Goal: Task Accomplishment & Management: Manage account settings

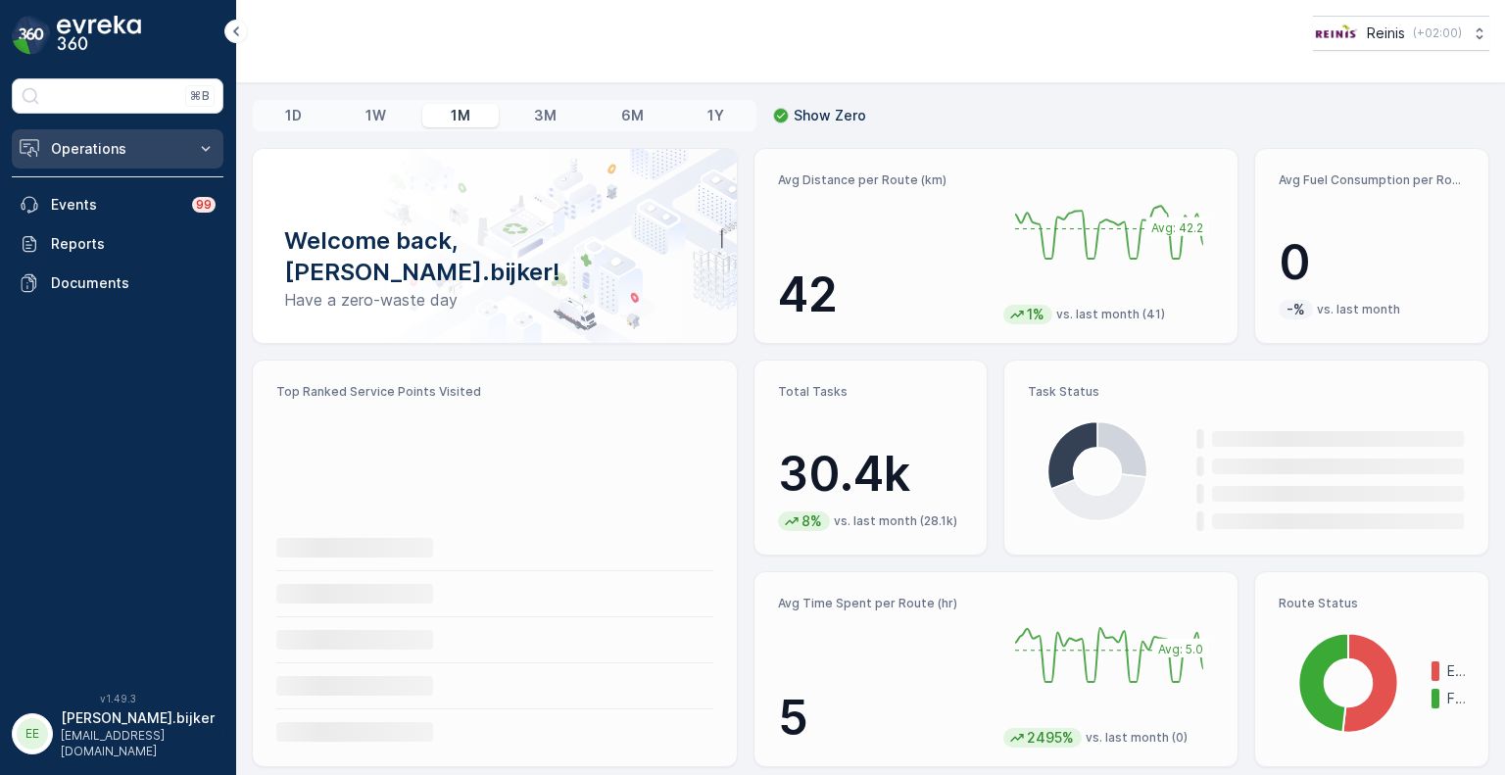
click at [207, 146] on icon at bounding box center [206, 149] width 20 height 20
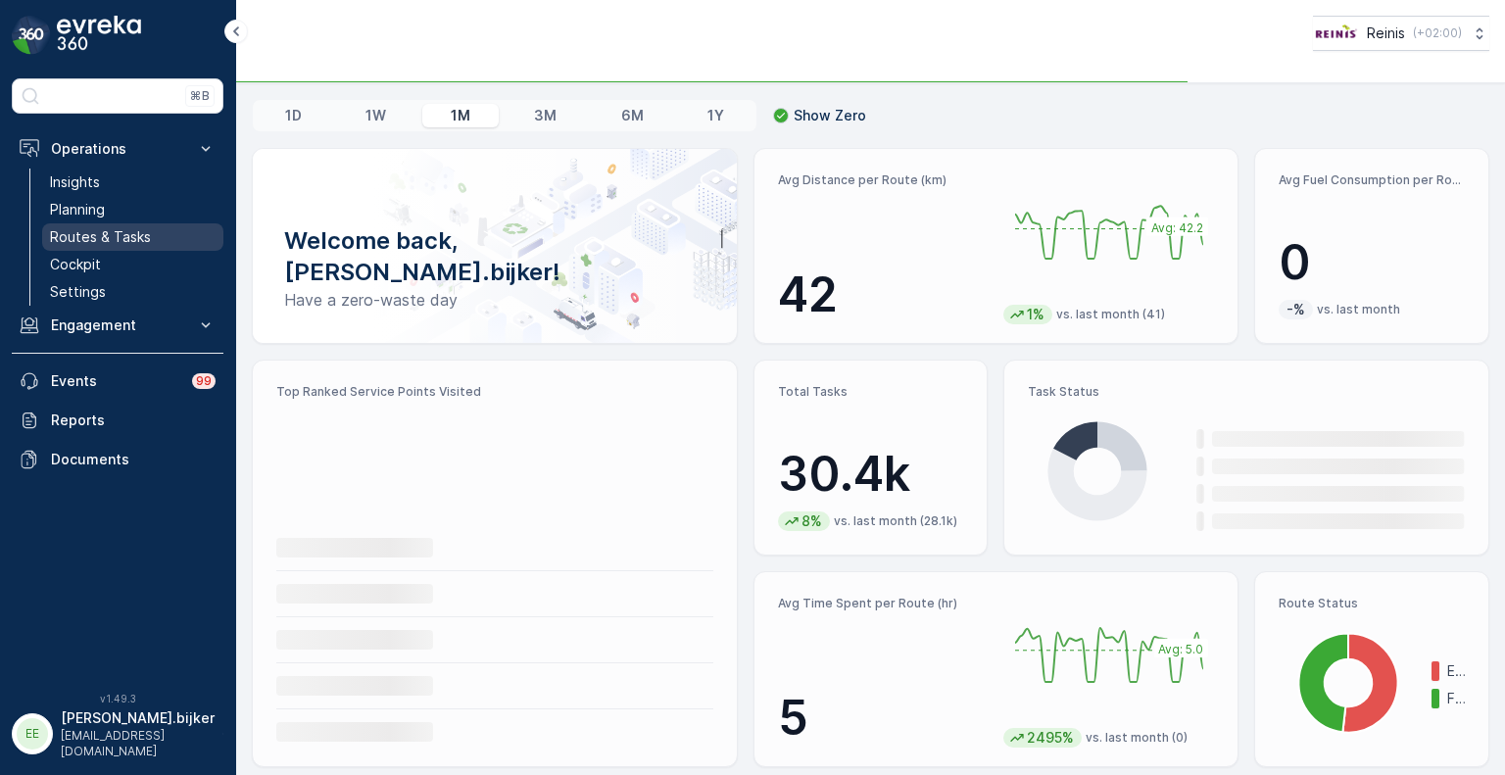
click at [118, 230] on p "Routes & Tasks" at bounding box center [100, 237] width 101 height 20
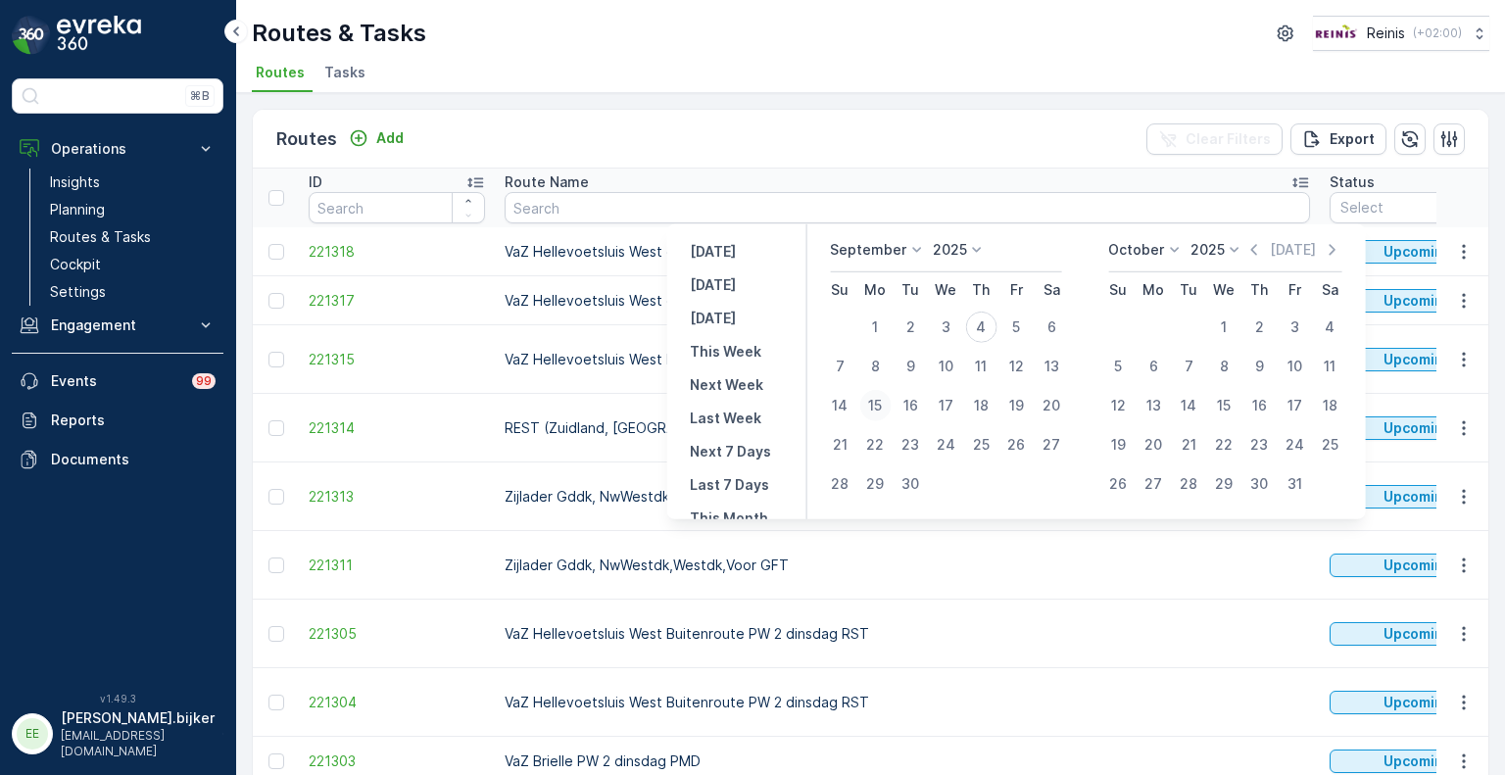
click at [884, 407] on div "15" at bounding box center [874, 405] width 31 height 31
type input "15.09.2025"
click at [884, 407] on div "15" at bounding box center [874, 405] width 31 height 31
type input "15.09.2025"
click at [884, 407] on div "15" at bounding box center [874, 405] width 31 height 31
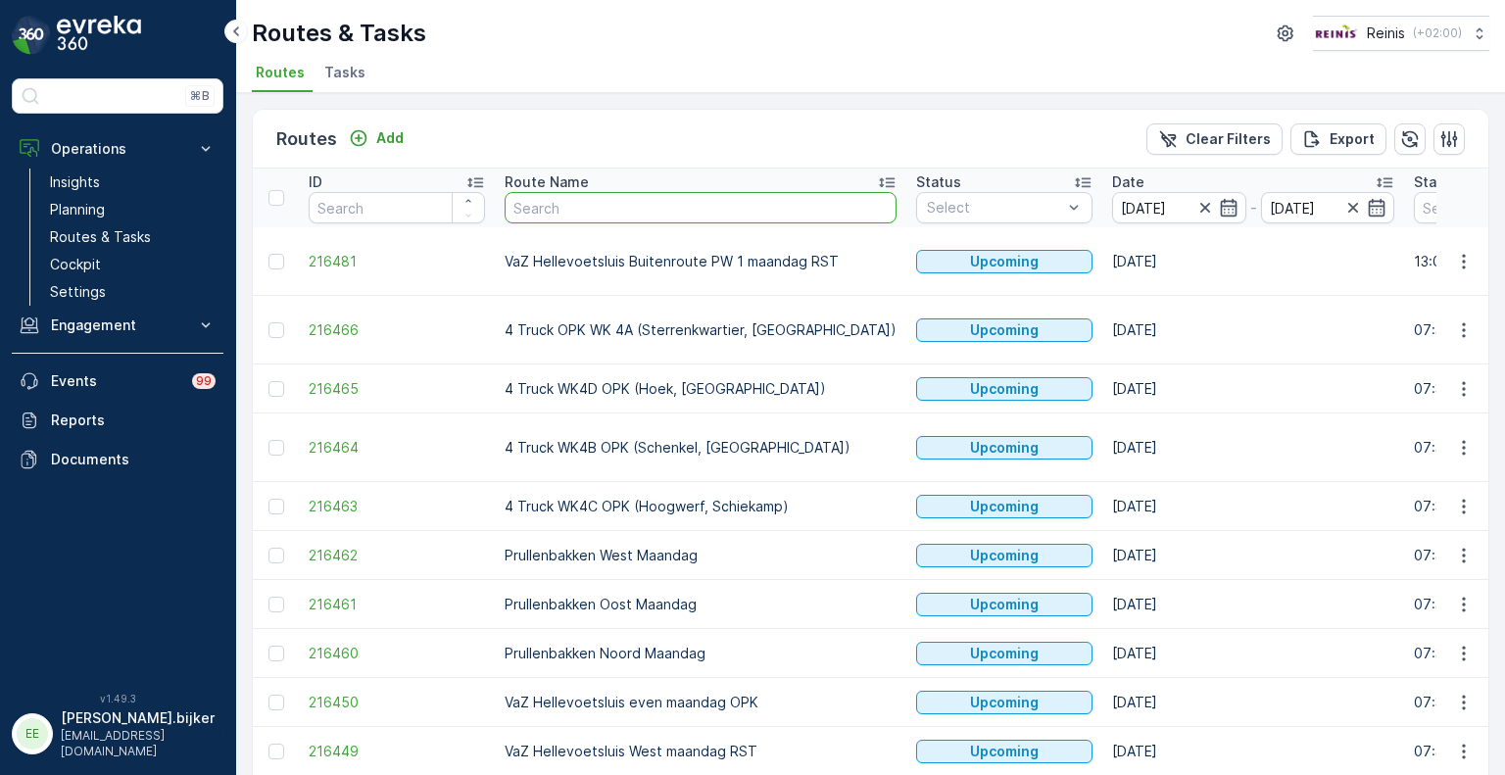
click at [724, 212] on input "text" at bounding box center [701, 207] width 392 height 31
type input "vaz"
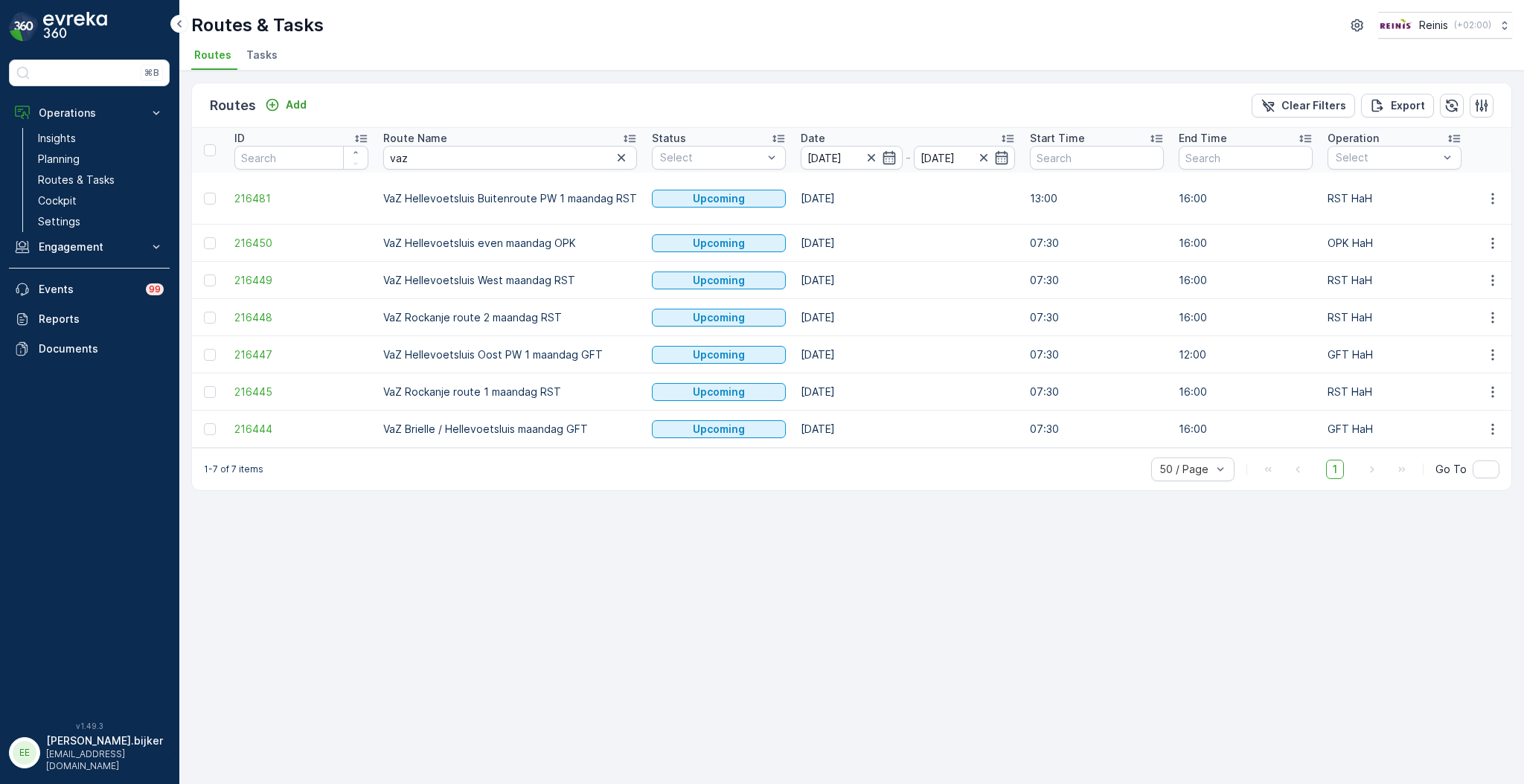
click at [572, 134] on div "Route Name" at bounding box center [510, 138] width 254 height 15
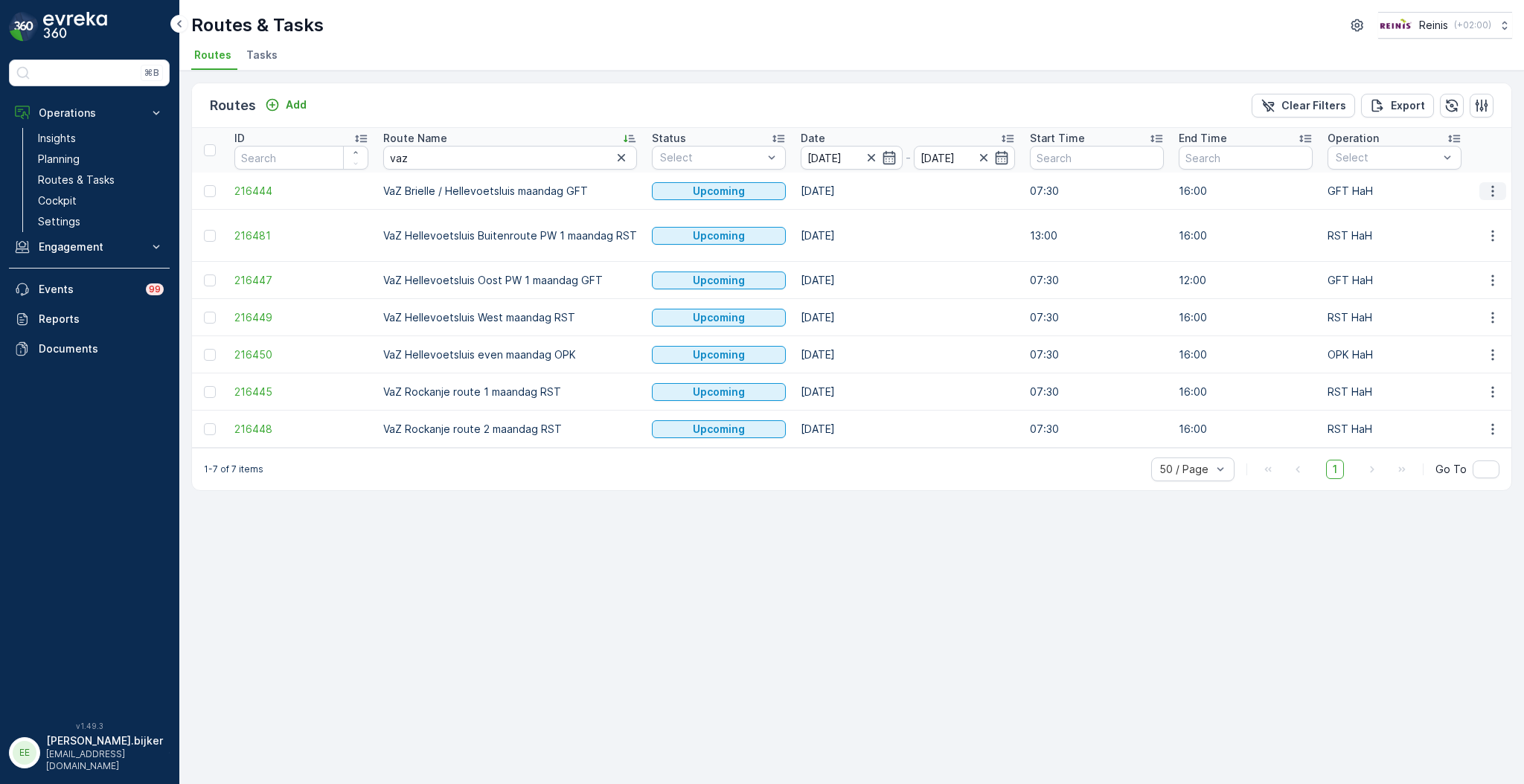
click at [1142, 196] on icon "button" at bounding box center [1493, 191] width 15 height 15
drag, startPoint x: 589, startPoint y: 188, endPoint x: 376, endPoint y: 184, distance: 213.0
click at [378, 186] on td "VaZ Brielle / Hellevoetsluis maandag GFT" at bounding box center [510, 190] width 269 height 37
copy td "VaZ Brielle / Hellevoetsluis maandag GFT"
click at [866, 156] on icon "button" at bounding box center [870, 158] width 8 height 8
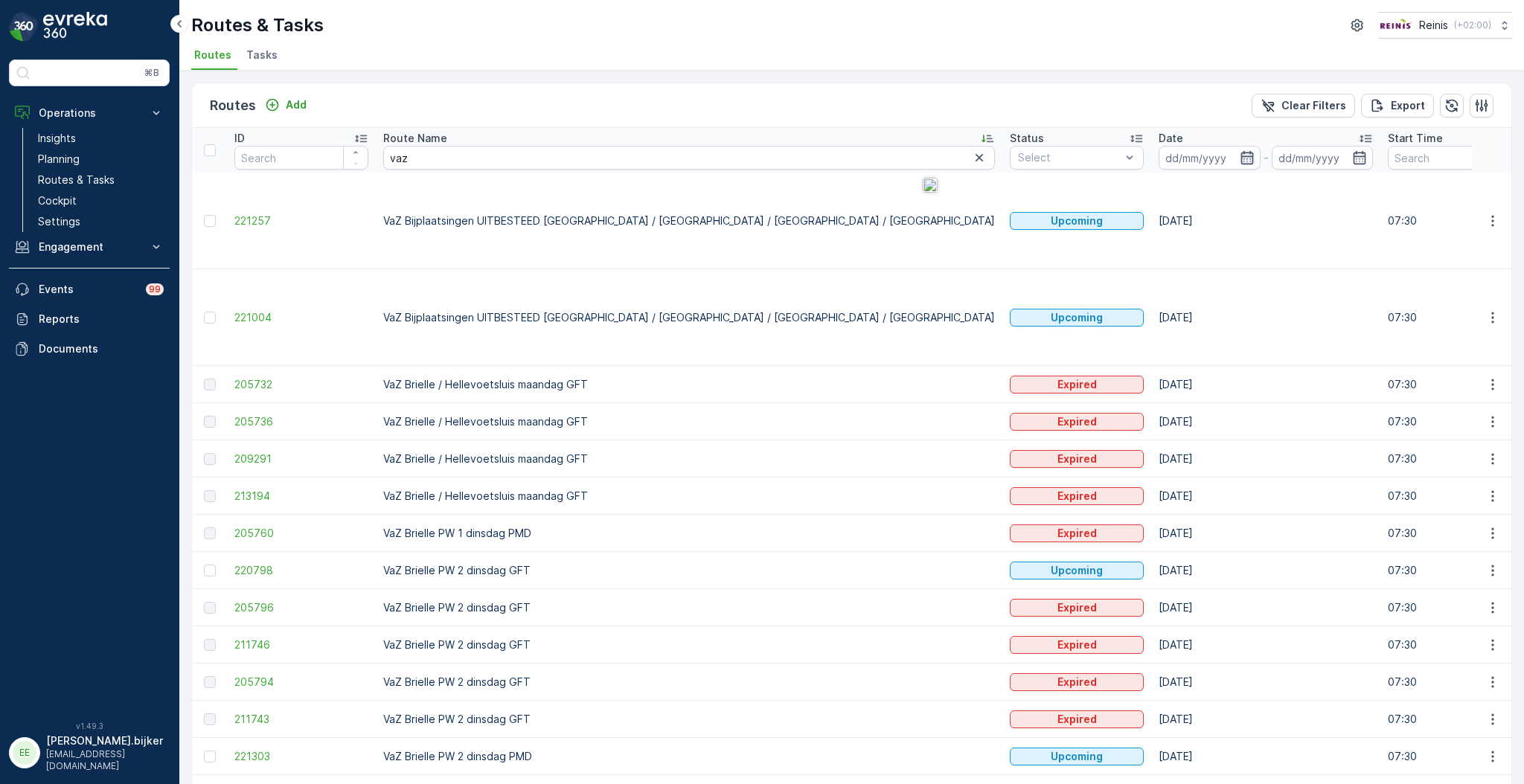
click at [1142, 155] on icon "button" at bounding box center [1247, 158] width 15 height 15
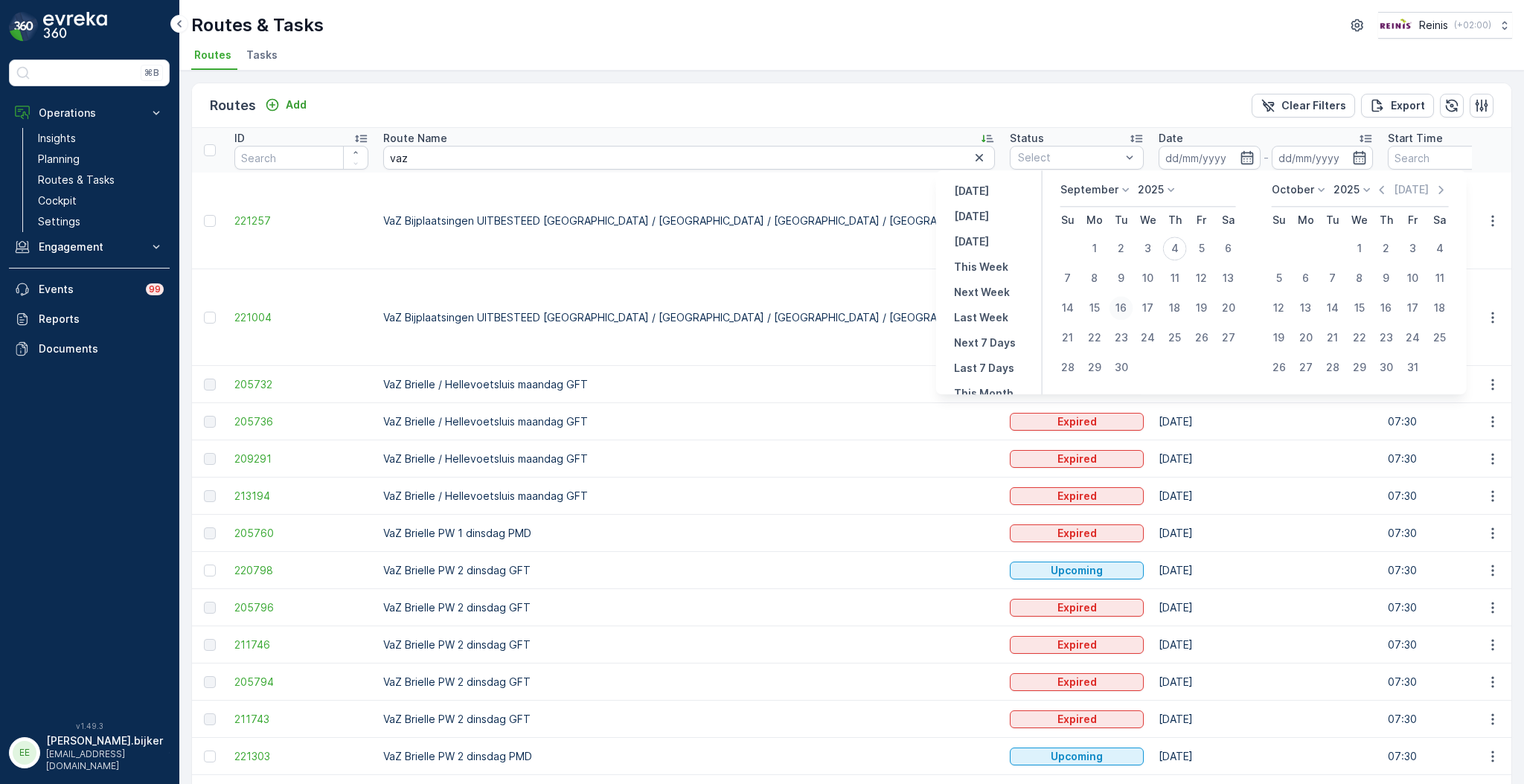
click at [1122, 307] on div "16" at bounding box center [1121, 307] width 24 height 24
type input "16.09.2025"
click at [1122, 307] on div "16" at bounding box center [1121, 307] width 24 height 24
type input "16.09.2025"
click at [1122, 307] on div "16" at bounding box center [1121, 307] width 24 height 24
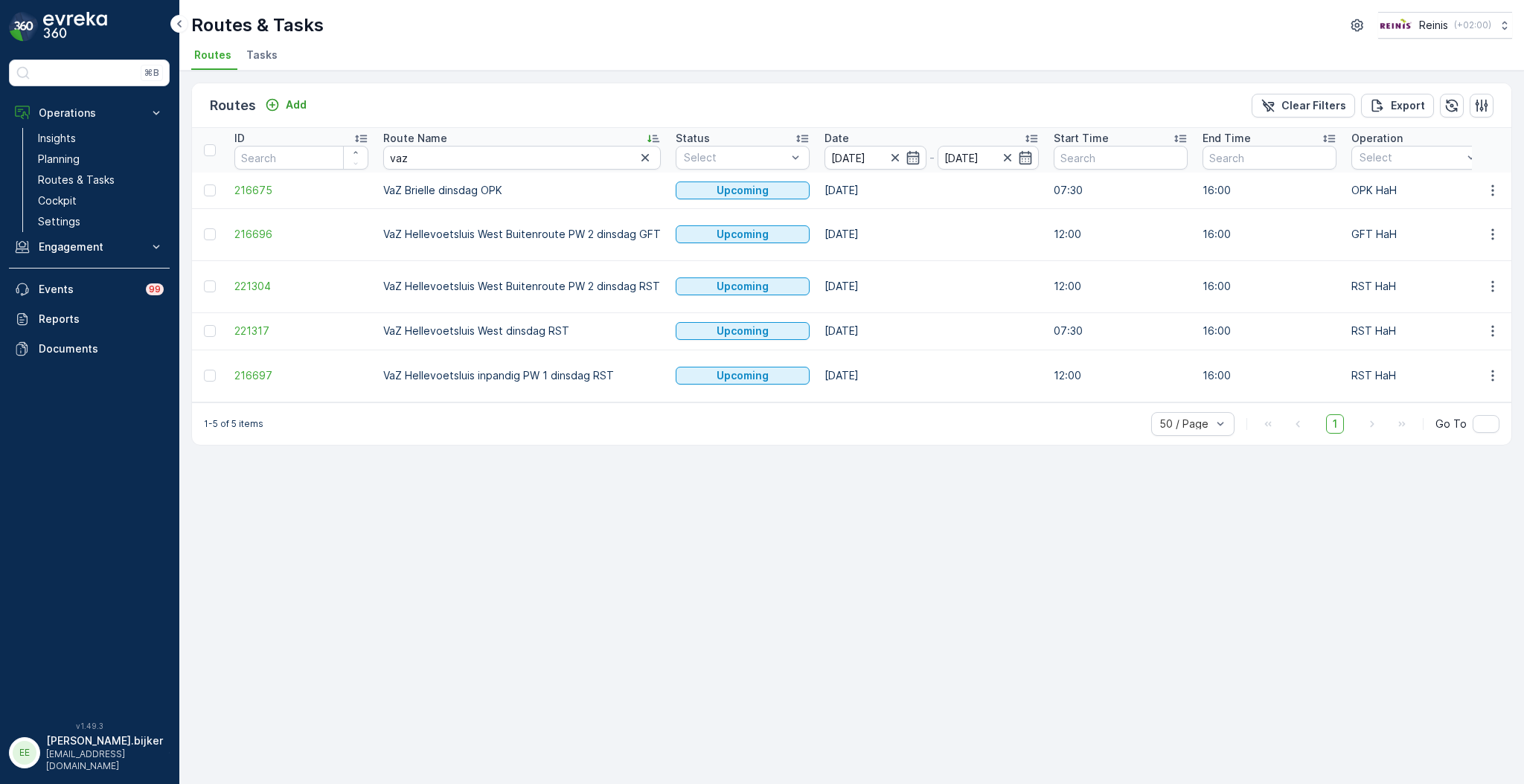
click at [614, 469] on div "Routes Add Clear Filters Export ID Route Name vaz Status Select Date 16.09.2025…" at bounding box center [851, 427] width 1344 height 713
click at [641, 524] on div "Routes Add Clear Filters Export ID Route Name vaz Status Select Date 16.09.2025…" at bounding box center [851, 427] width 1344 height 713
click at [805, 587] on div "Routes Add Clear Filters Export ID Route Name vaz Status Select Date 16.09.2025…" at bounding box center [851, 427] width 1344 height 713
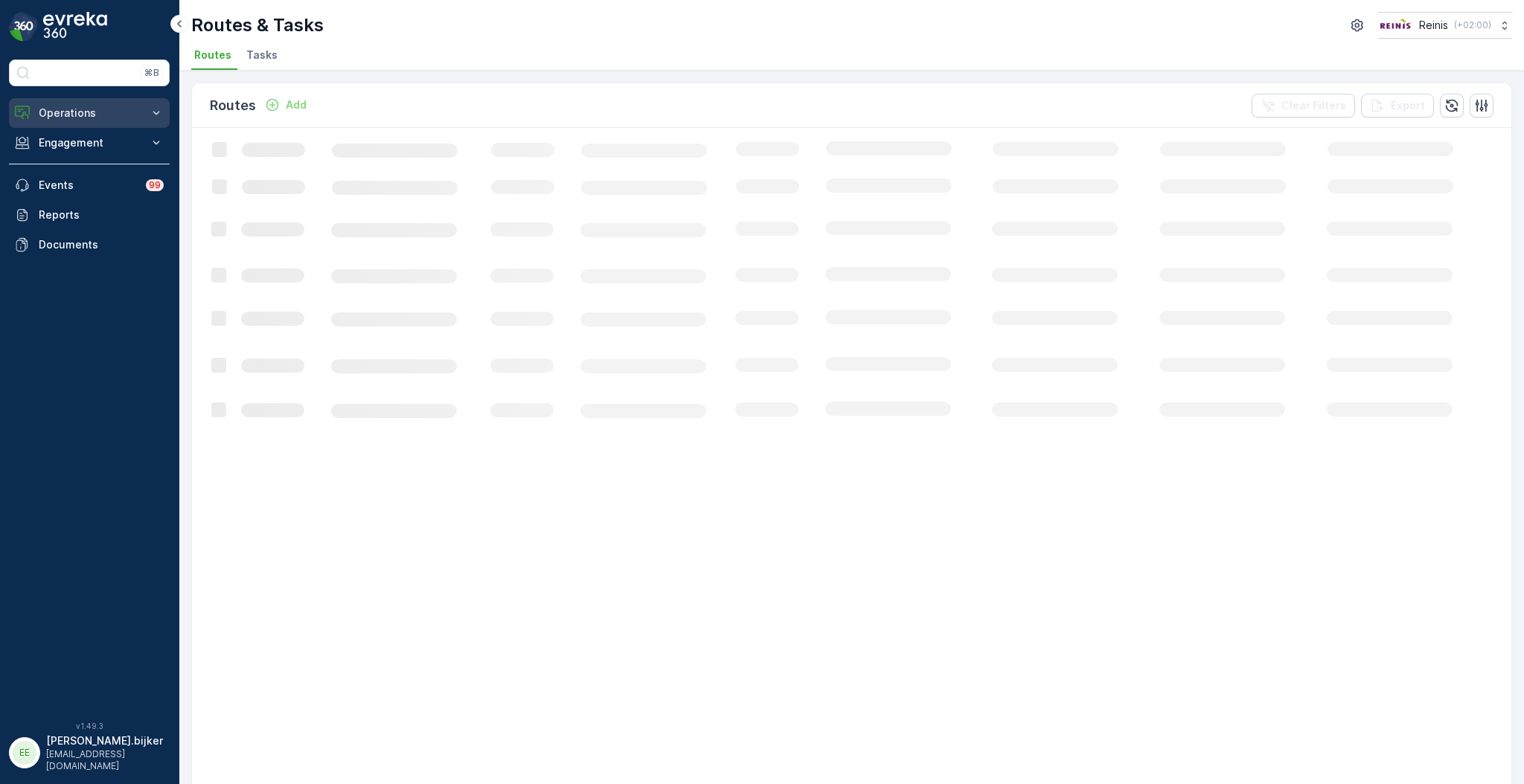
click at [52, 108] on p "Operations" at bounding box center [89, 113] width 101 height 15
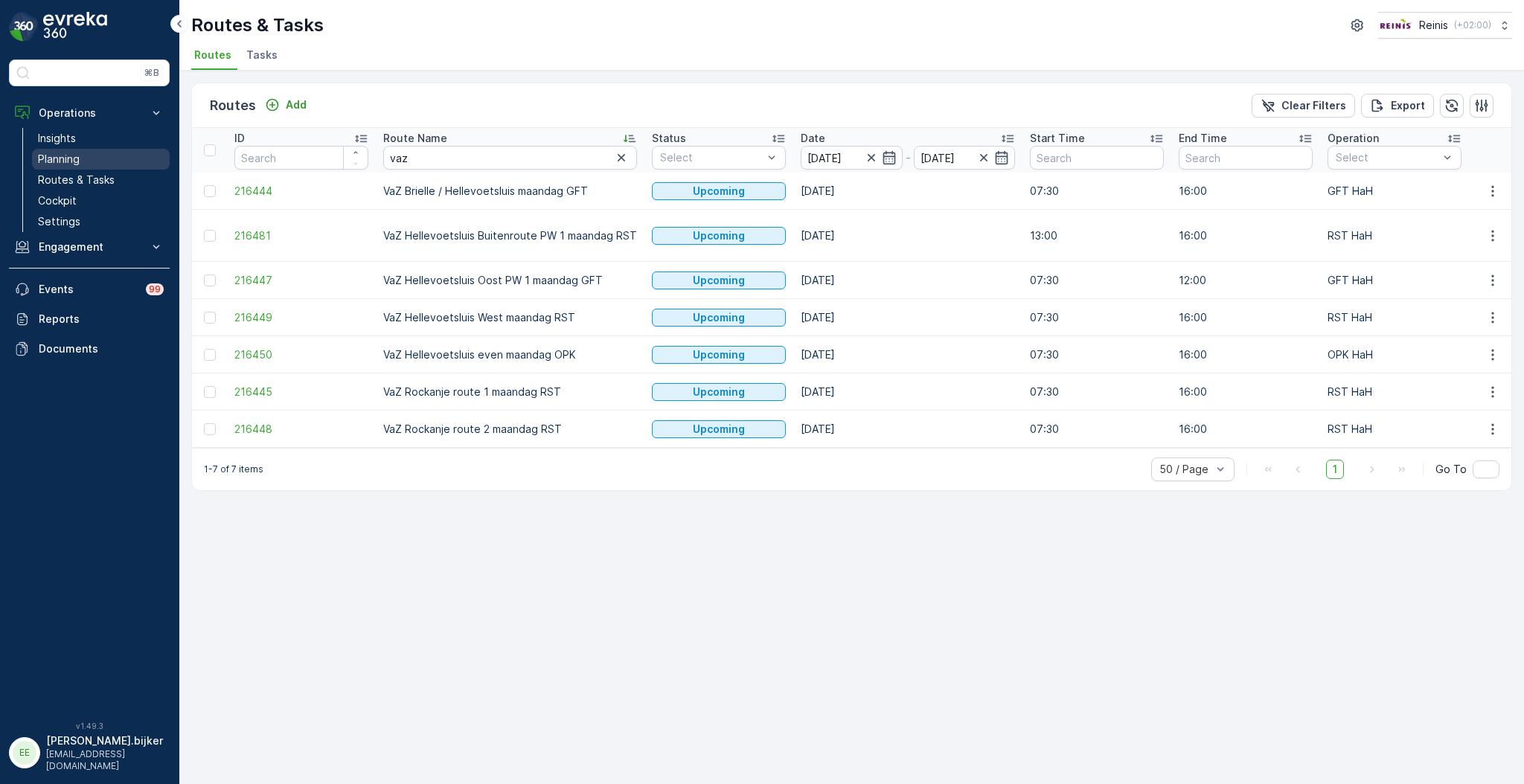
click at [74, 159] on p "Planning" at bounding box center [58, 159] width 42 height 15
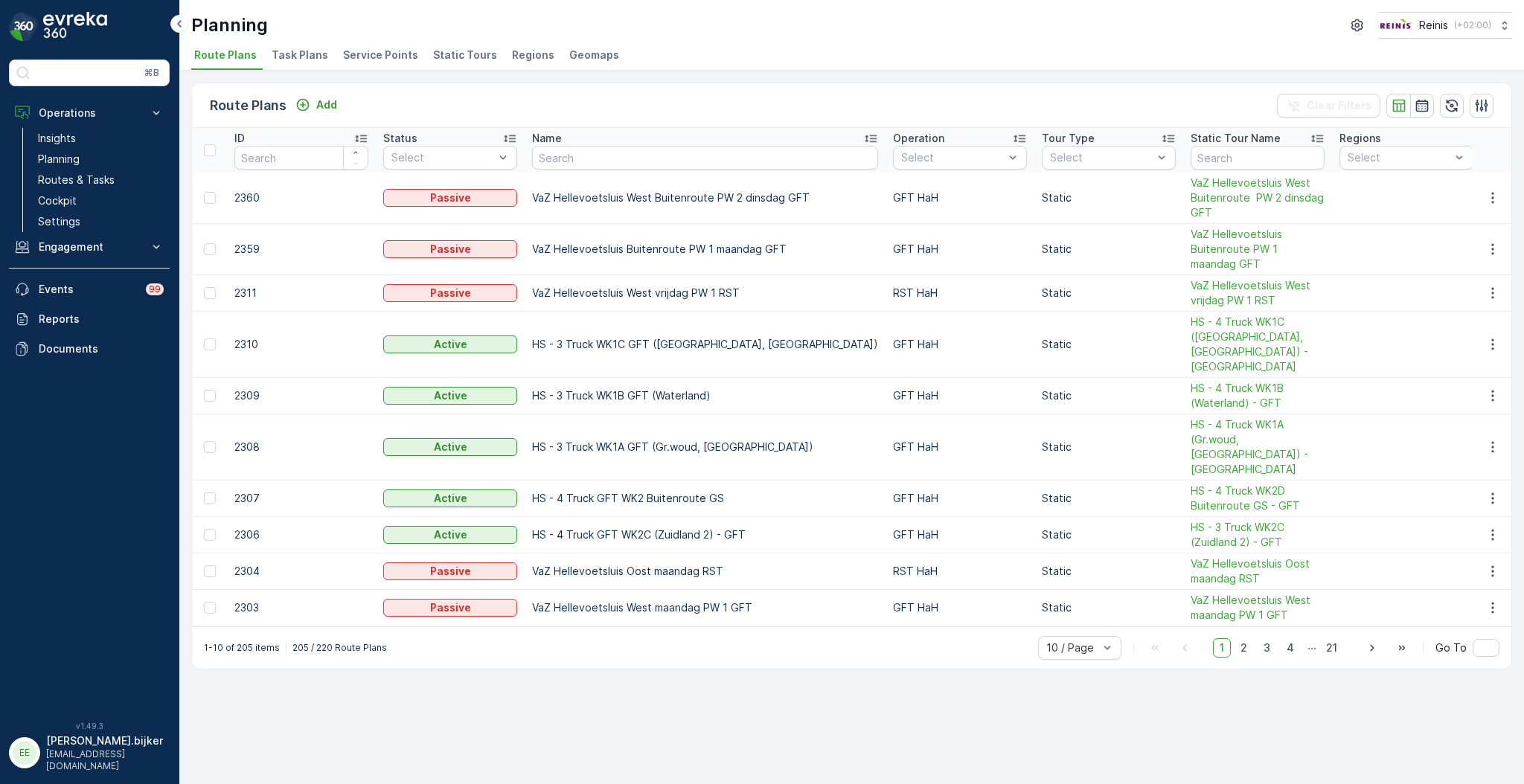
click at [462, 55] on span "Static Tours" at bounding box center [465, 55] width 64 height 15
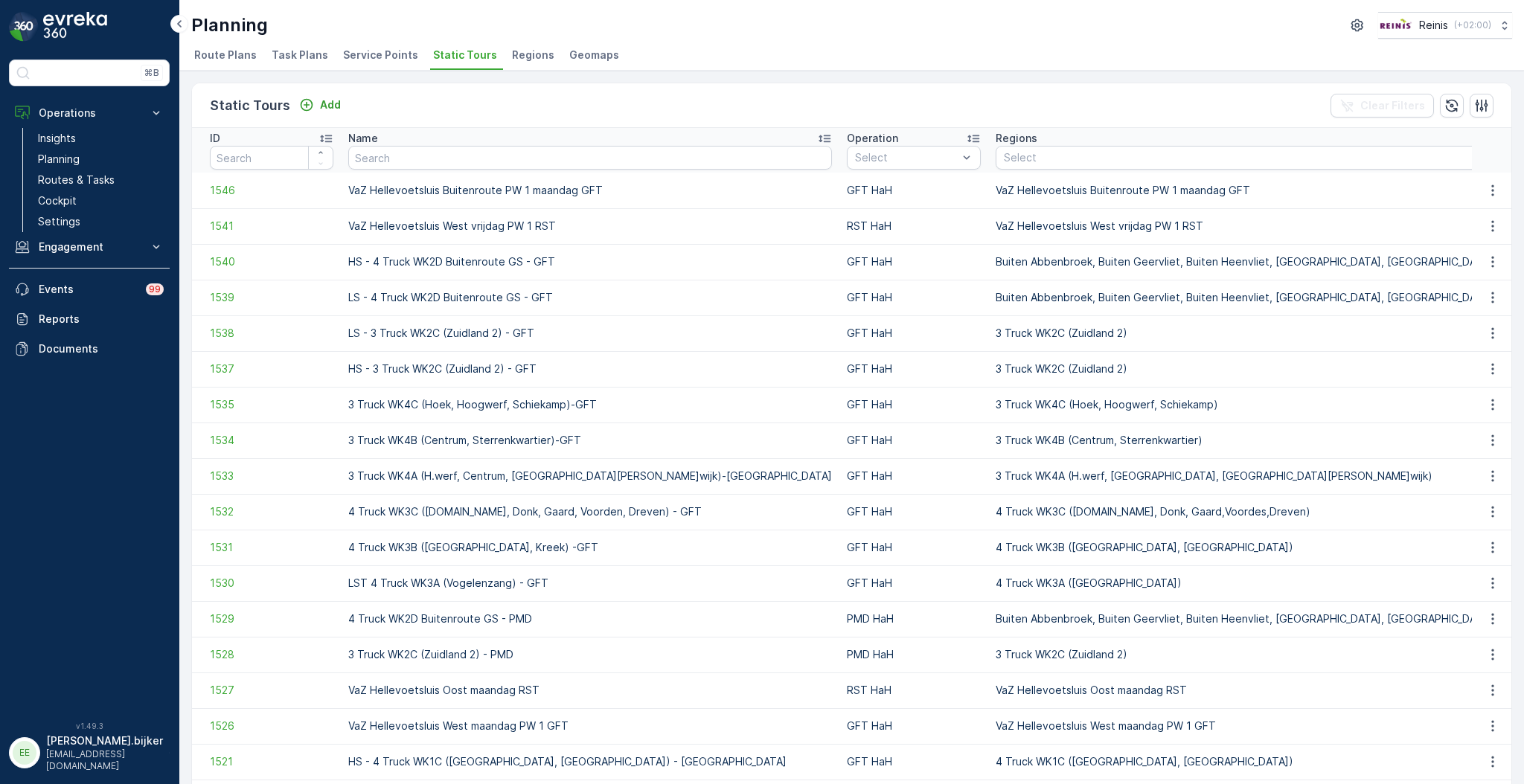
click at [995, 140] on div "Regions" at bounding box center [1355, 138] width 720 height 15
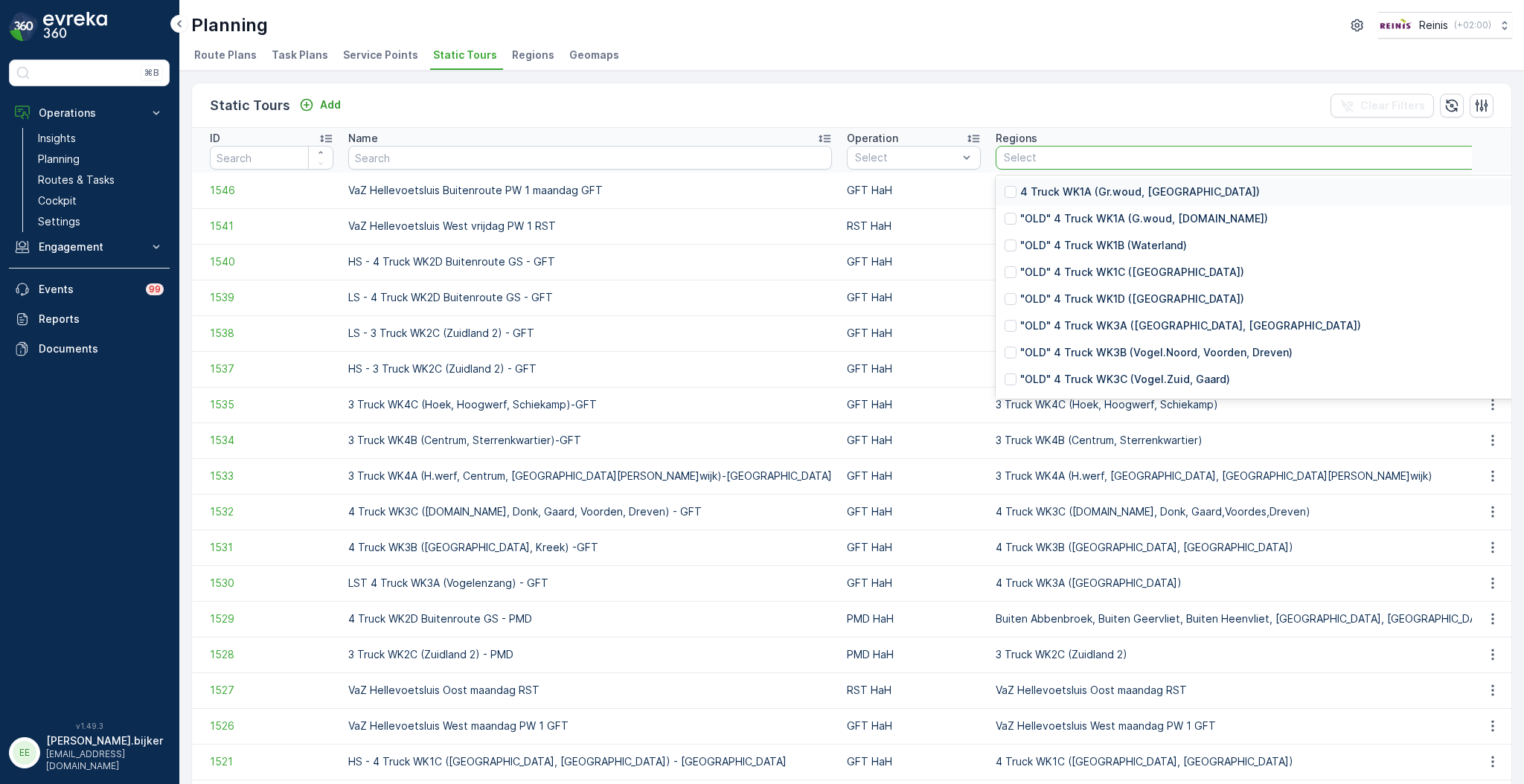
type input "VaZ Brielle / Hellevoetsluis maandag GFT"
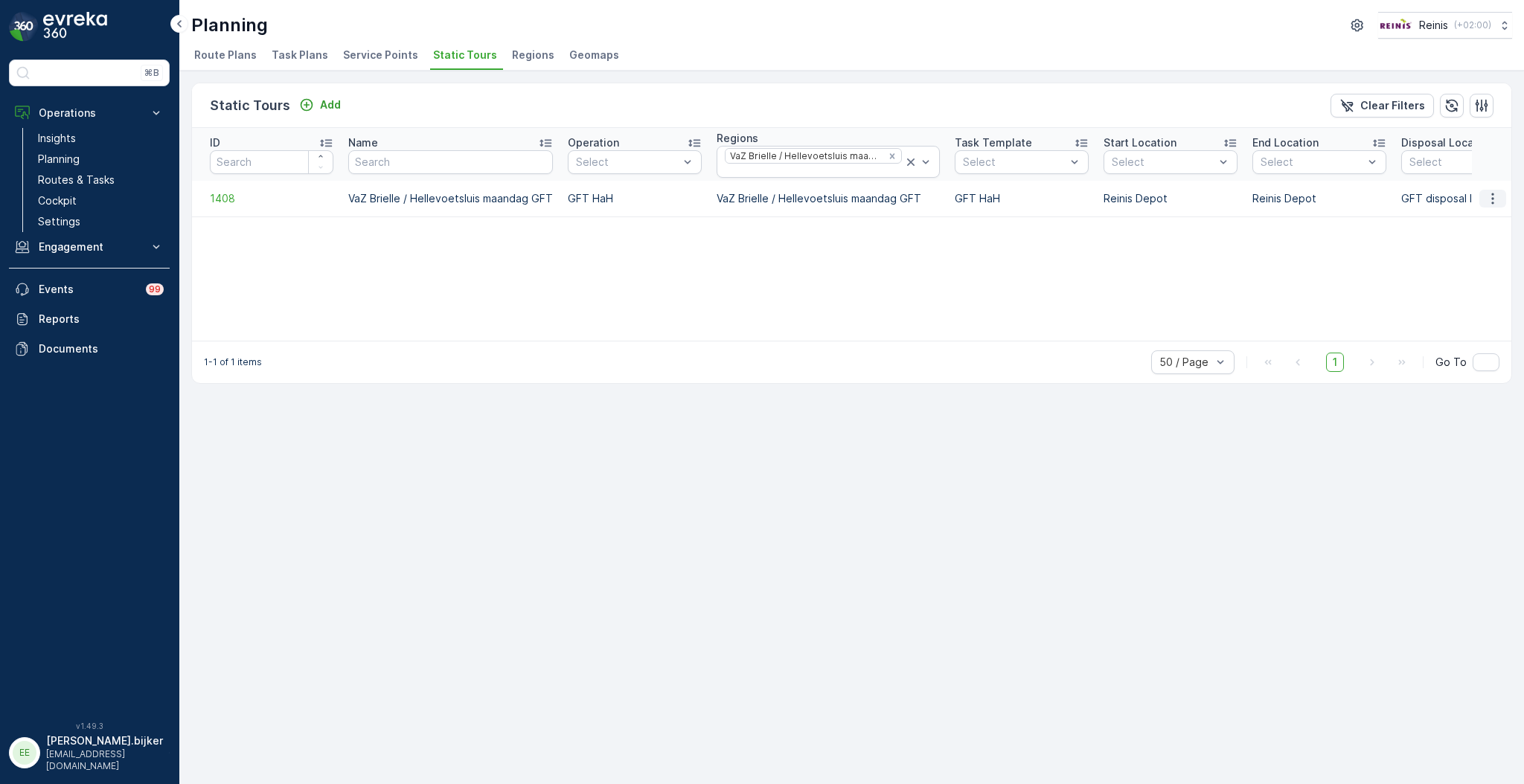
click at [1494, 191] on icon "button" at bounding box center [1493, 199] width 15 height 15
click at [1480, 238] on span "Edit Static Tour" at bounding box center [1462, 241] width 78 height 15
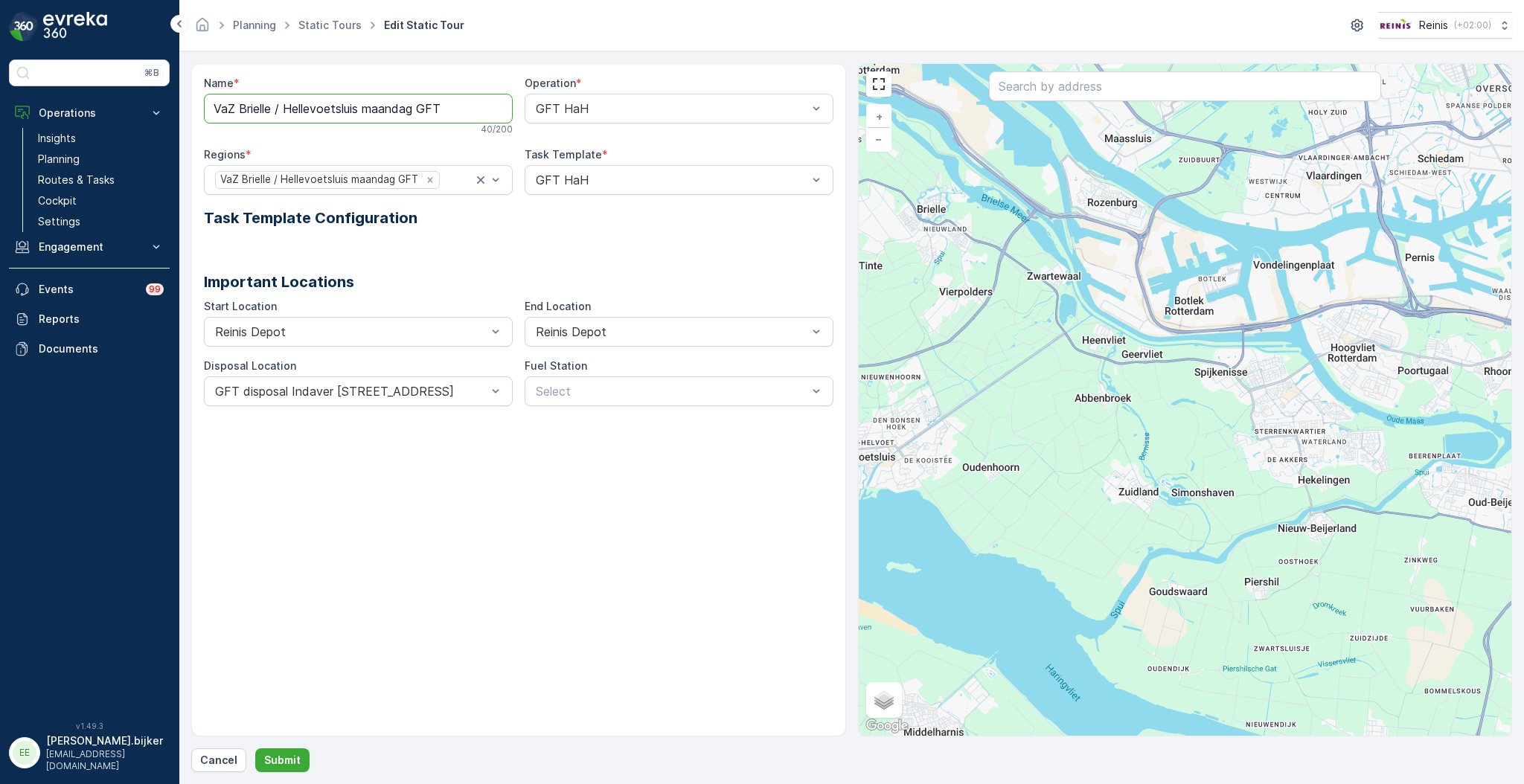
drag, startPoint x: 418, startPoint y: 106, endPoint x: 276, endPoint y: 104, distance: 142.0
click at [273, 103] on input "VaZ Brielle / Hellevoetsluis maandag GFT" at bounding box center [358, 108] width 309 height 30
type input "VaZ Brielle Maandag GFT"
click at [279, 751] on button "Submit" at bounding box center [282, 760] width 55 height 24
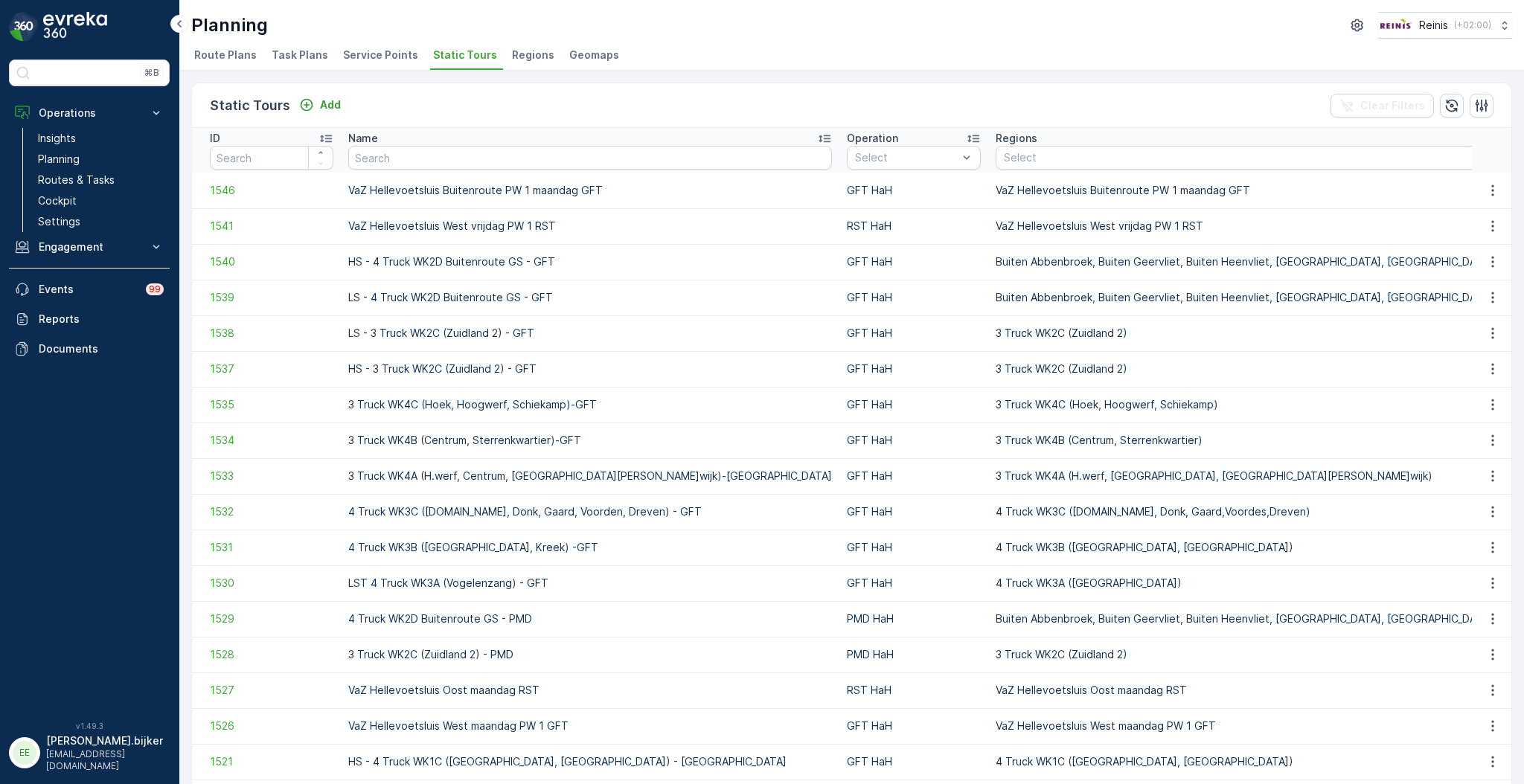
click at [239, 53] on span "Route Plans" at bounding box center [226, 55] width 62 height 15
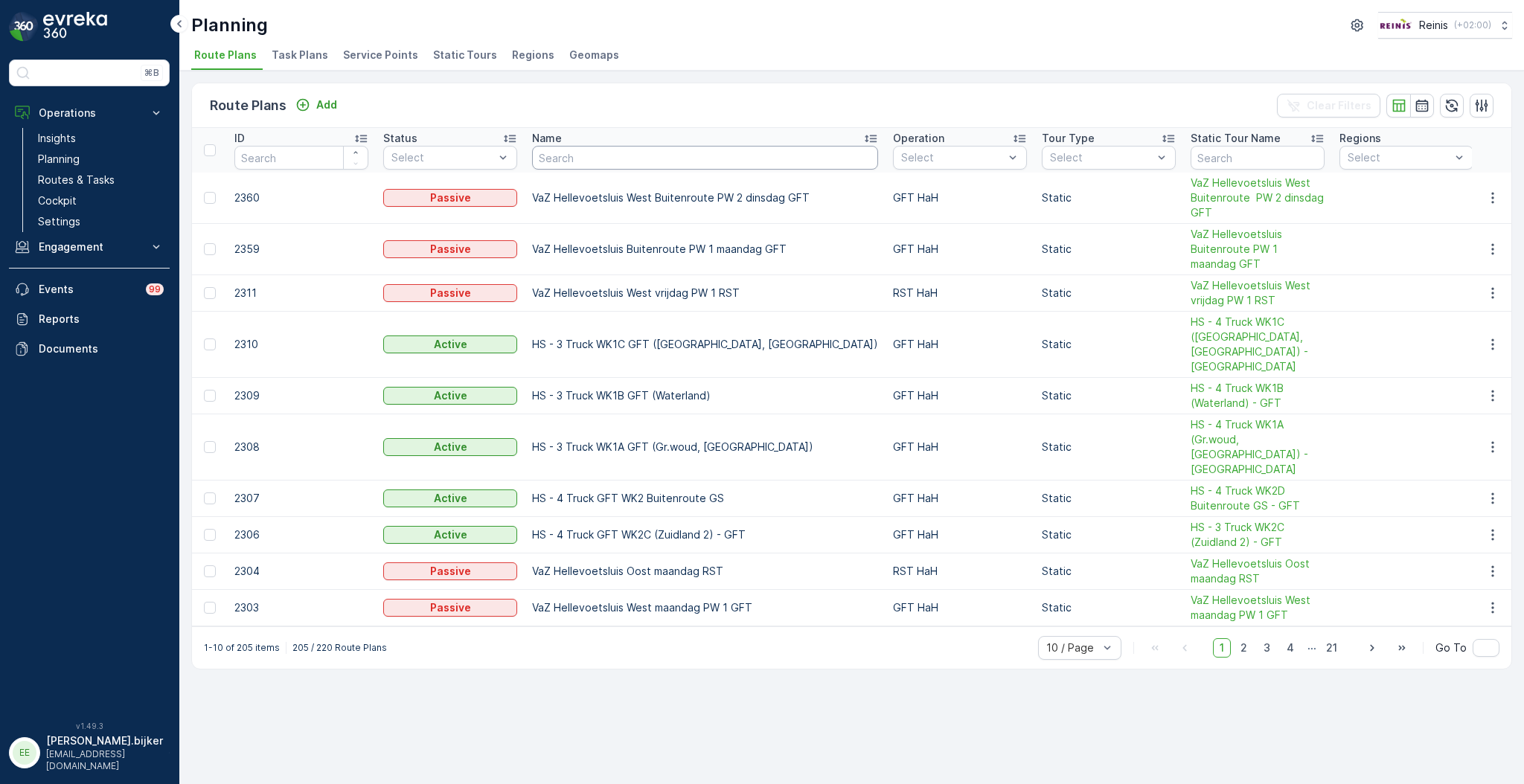
click at [589, 154] on input "text" at bounding box center [705, 157] width 346 height 24
paste input "VaZ Brielle / Hellevoetsluis maandag GFT"
type input "VaZ Brielle / Hellevoetsluis maandag GFT"
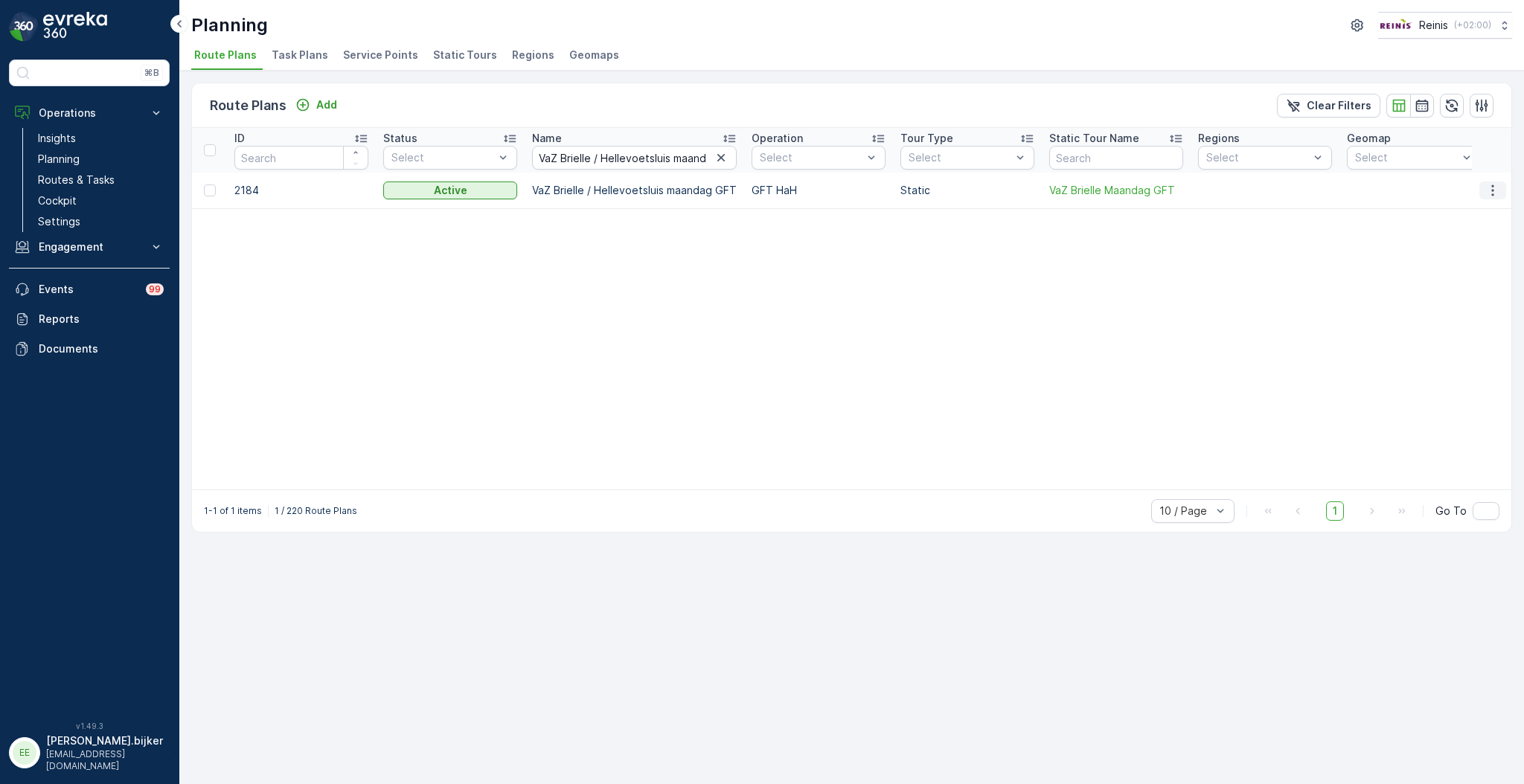
click at [1500, 186] on button "button" at bounding box center [1492, 190] width 27 height 18
click at [1483, 210] on span "Edit Route Plan" at bounding box center [1478, 211] width 77 height 15
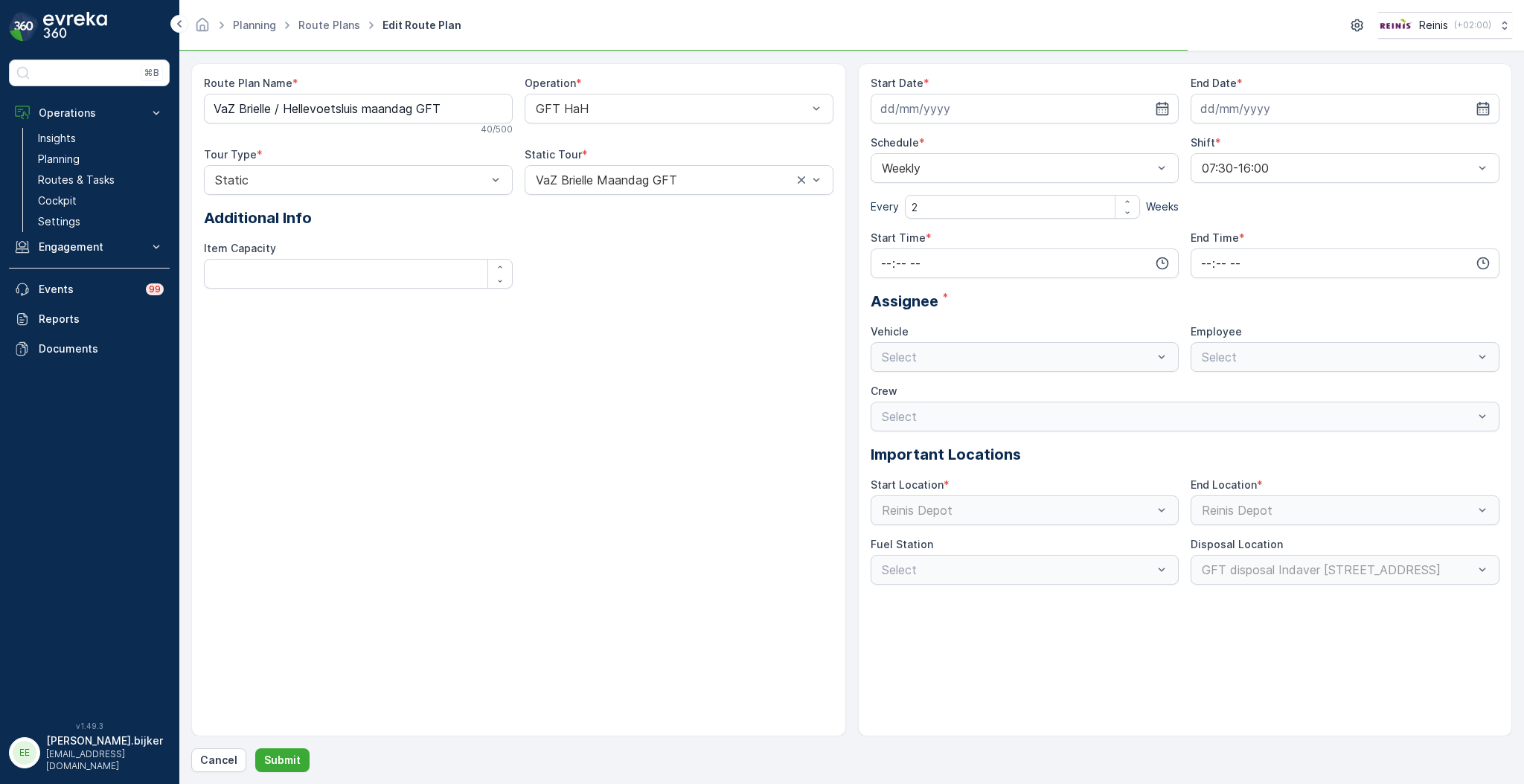
type input "07.07.2025"
type input "31.12.2026"
type input "07:30"
click at [1479, 263] on icon "button" at bounding box center [1483, 263] width 15 height 15
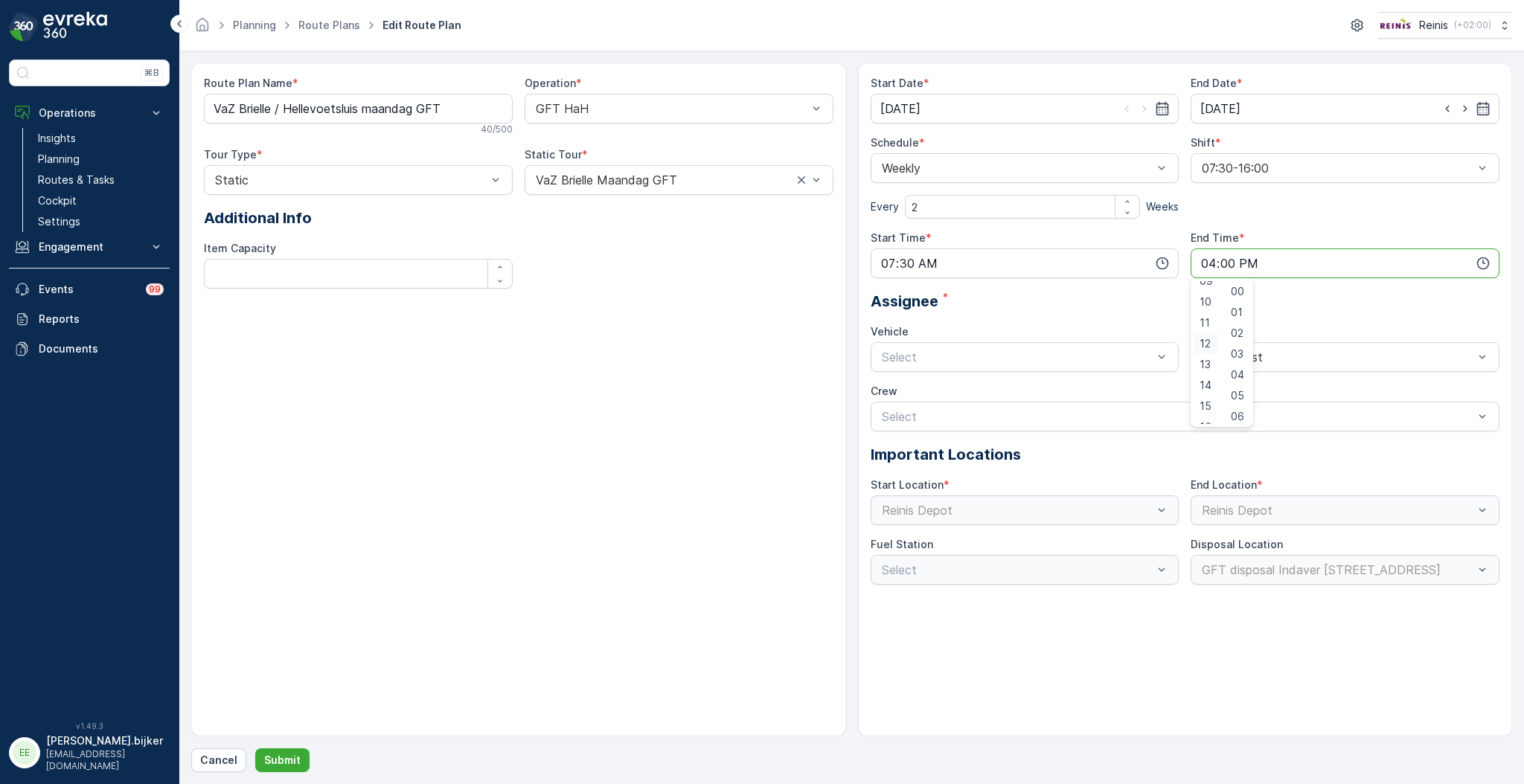
click at [1204, 341] on span "12" at bounding box center [1204, 344] width 11 height 15
type input "12:00"
click at [1220, 685] on div "Start Date * 07.07.2025 End Date * 31.12.2026 Schedule * Weekly Every 2 Weeks S…" at bounding box center [1185, 399] width 655 height 673
drag, startPoint x: 361, startPoint y: 105, endPoint x: 271, endPoint y: 102, distance: 90.0
click at [271, 102] on Name "VaZ Brielle / Hellevoetsluis maandag GFT" at bounding box center [358, 108] width 309 height 30
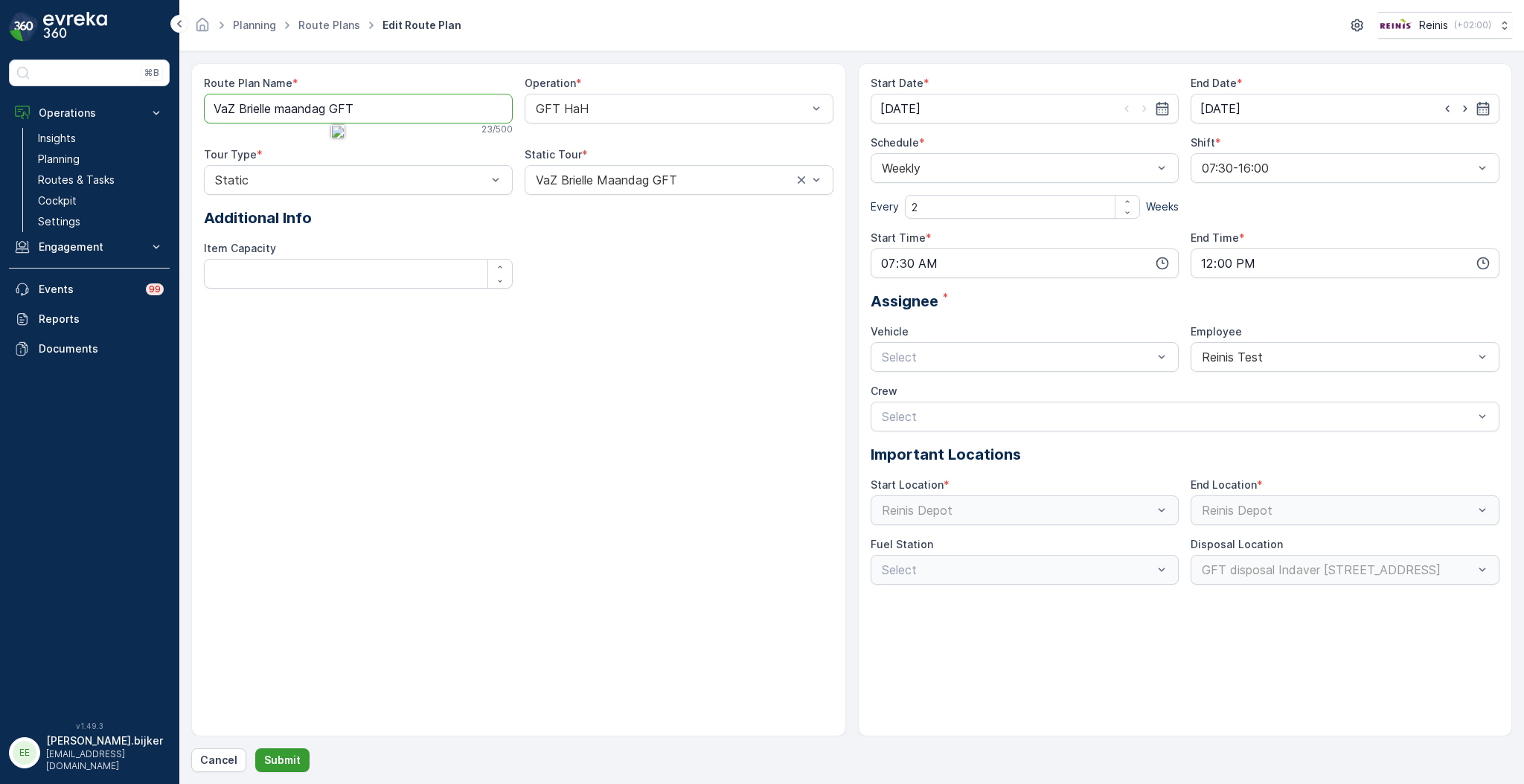
type Name "VaZ Brielle maandag GFT"
click at [278, 760] on p "Submit" at bounding box center [282, 760] width 36 height 15
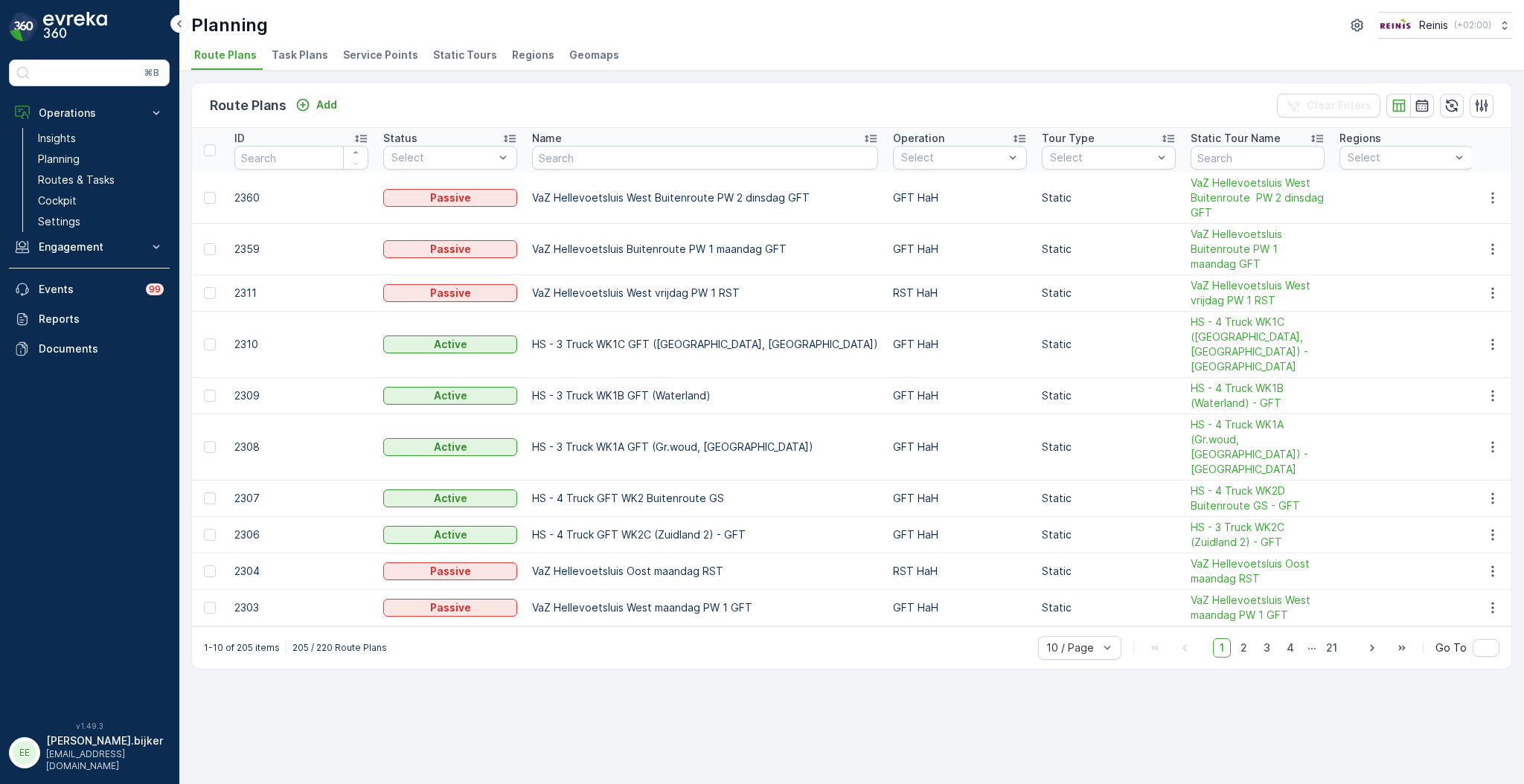
click at [513, 52] on span "Regions" at bounding box center [533, 55] width 43 height 15
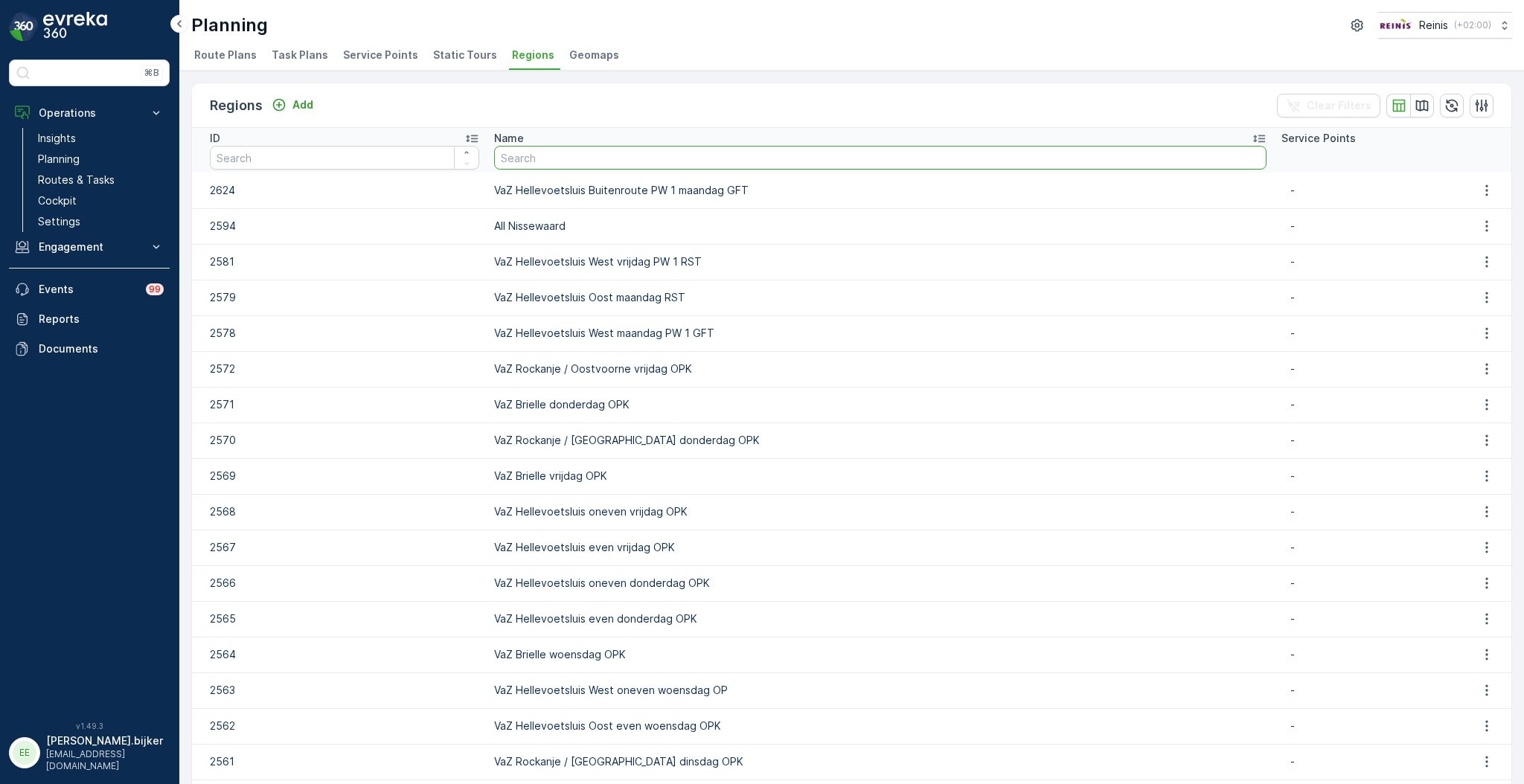
click at [996, 165] on input "text" at bounding box center [880, 157] width 772 height 24
paste input "VaZ Brielle / Hellevoetsluis maandag GFT"
type input "VaZ Brielle / Hellevoetsluis maandag GFT"
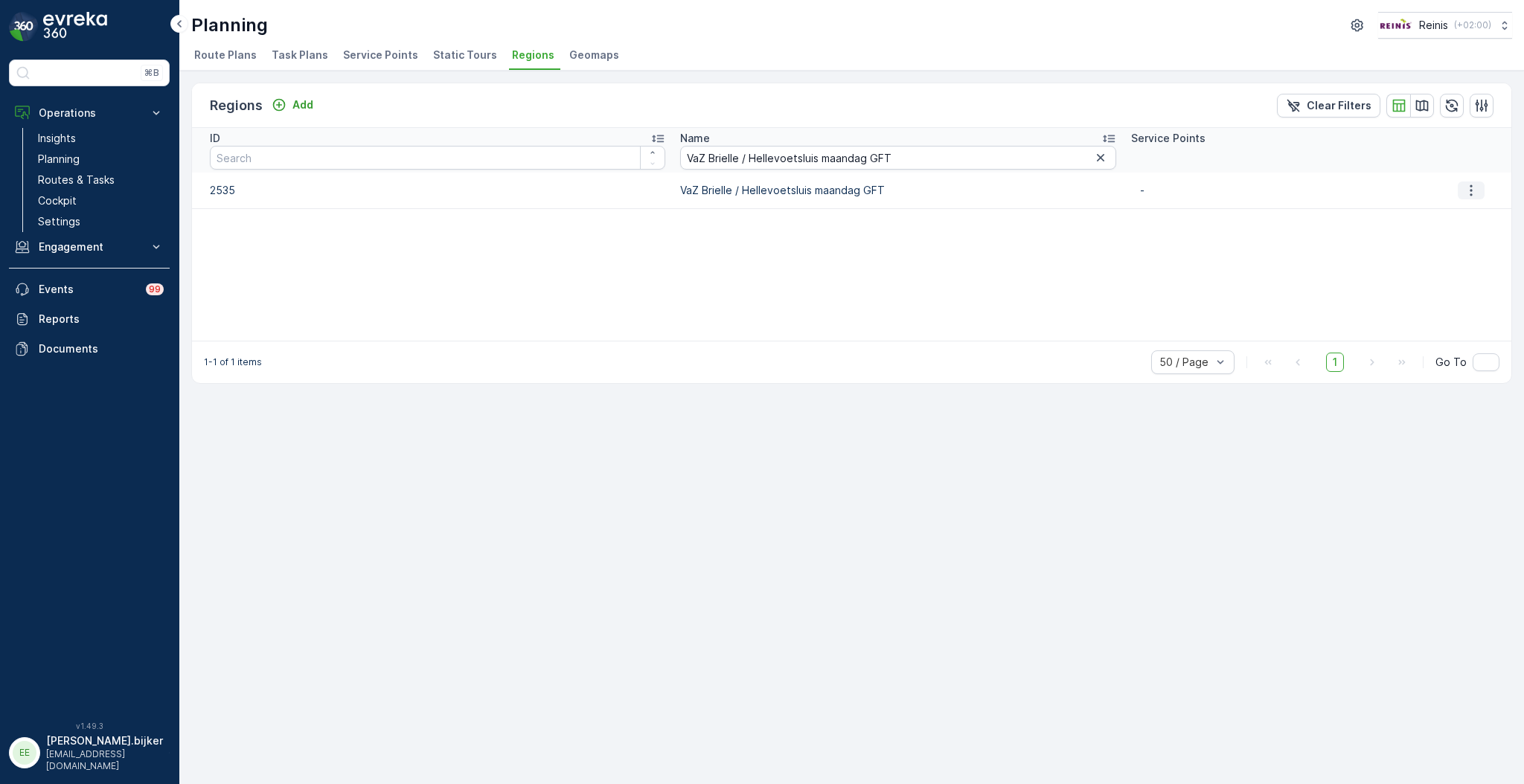
click at [1468, 190] on icon "button" at bounding box center [1471, 190] width 15 height 15
click at [1467, 213] on span "Edit Region" at bounding box center [1475, 211] width 57 height 15
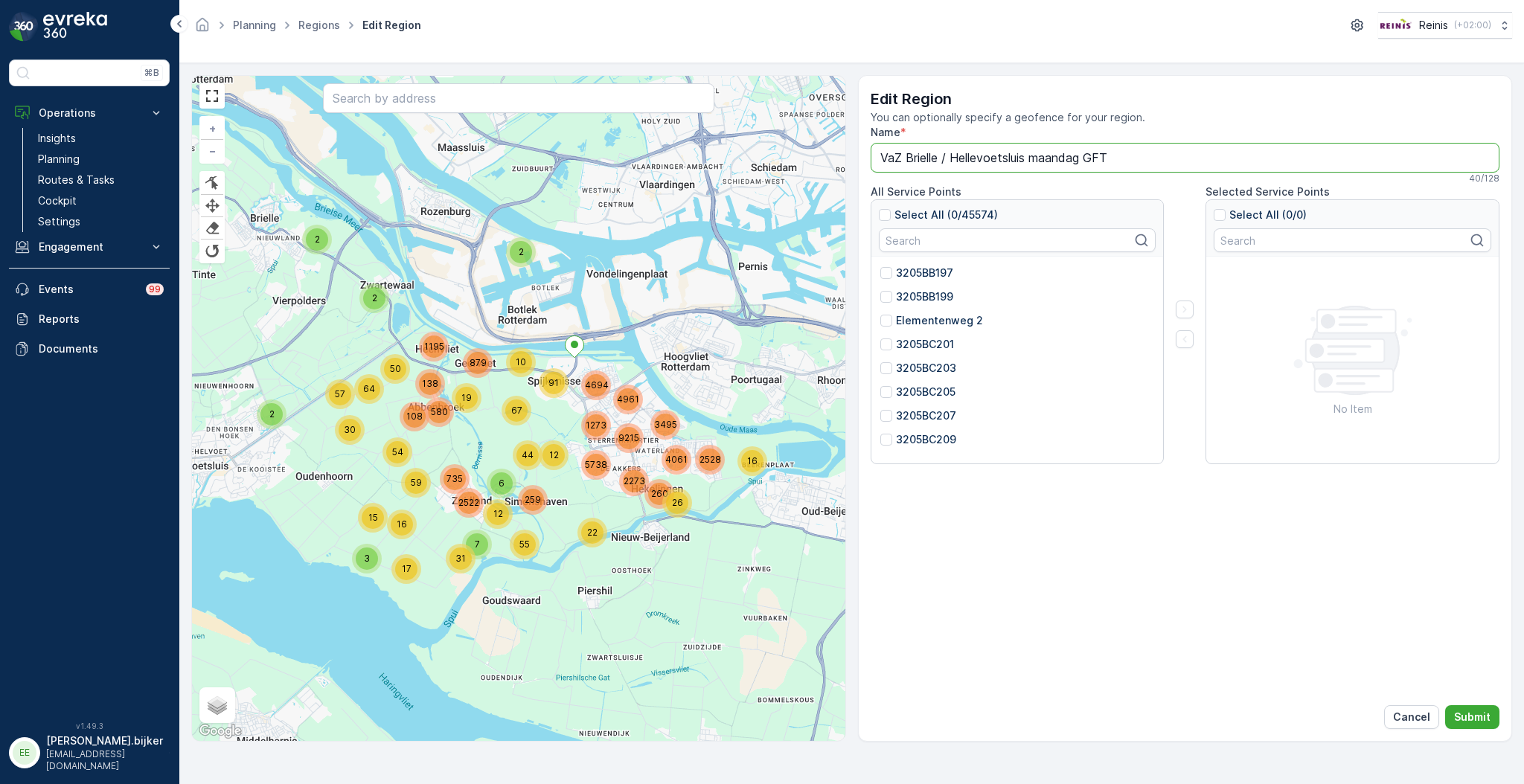
drag, startPoint x: 1027, startPoint y: 159, endPoint x: 939, endPoint y: 154, distance: 88.1
click at [939, 154] on input "VaZ Brielle / Hellevoetsluis maandag GFT" at bounding box center [1185, 157] width 629 height 30
type input "VaZ Brielle maandag GFT"
click at [1466, 718] on p "Submit" at bounding box center [1472, 717] width 36 height 15
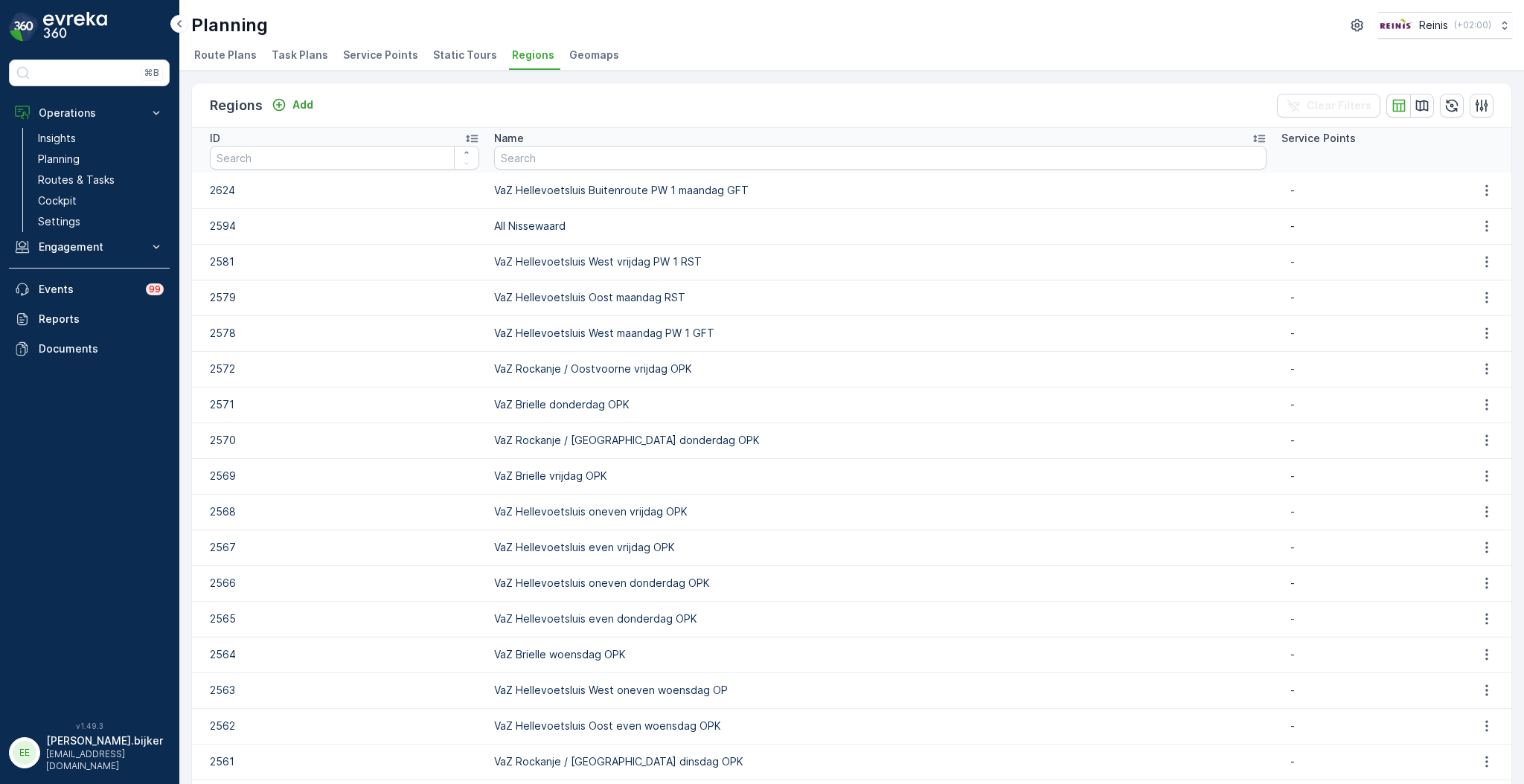
click at [450, 54] on span "Static Tours" at bounding box center [465, 55] width 64 height 15
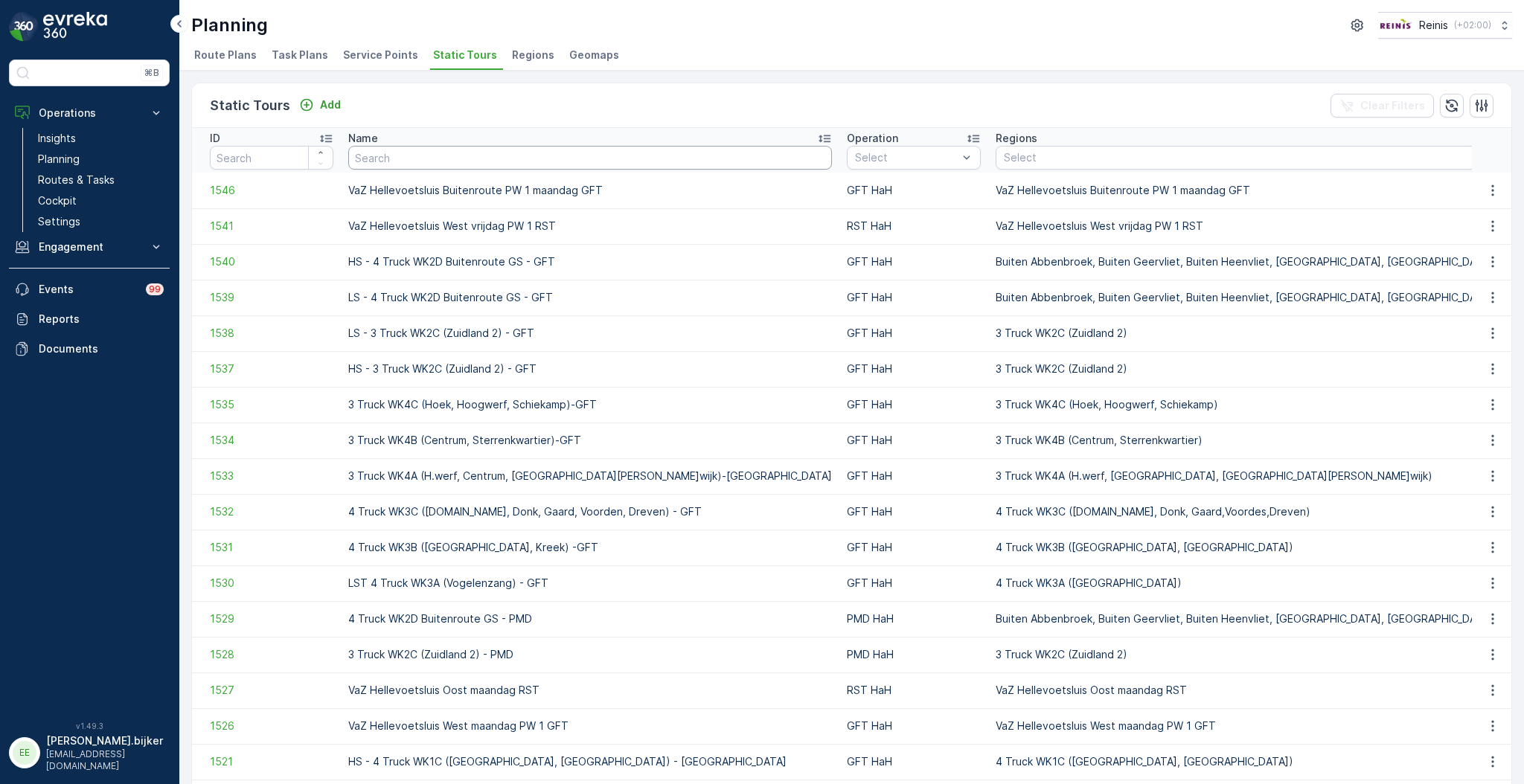
click at [534, 153] on input "text" at bounding box center [590, 157] width 484 height 24
type input "vaz hellevoetsluis west"
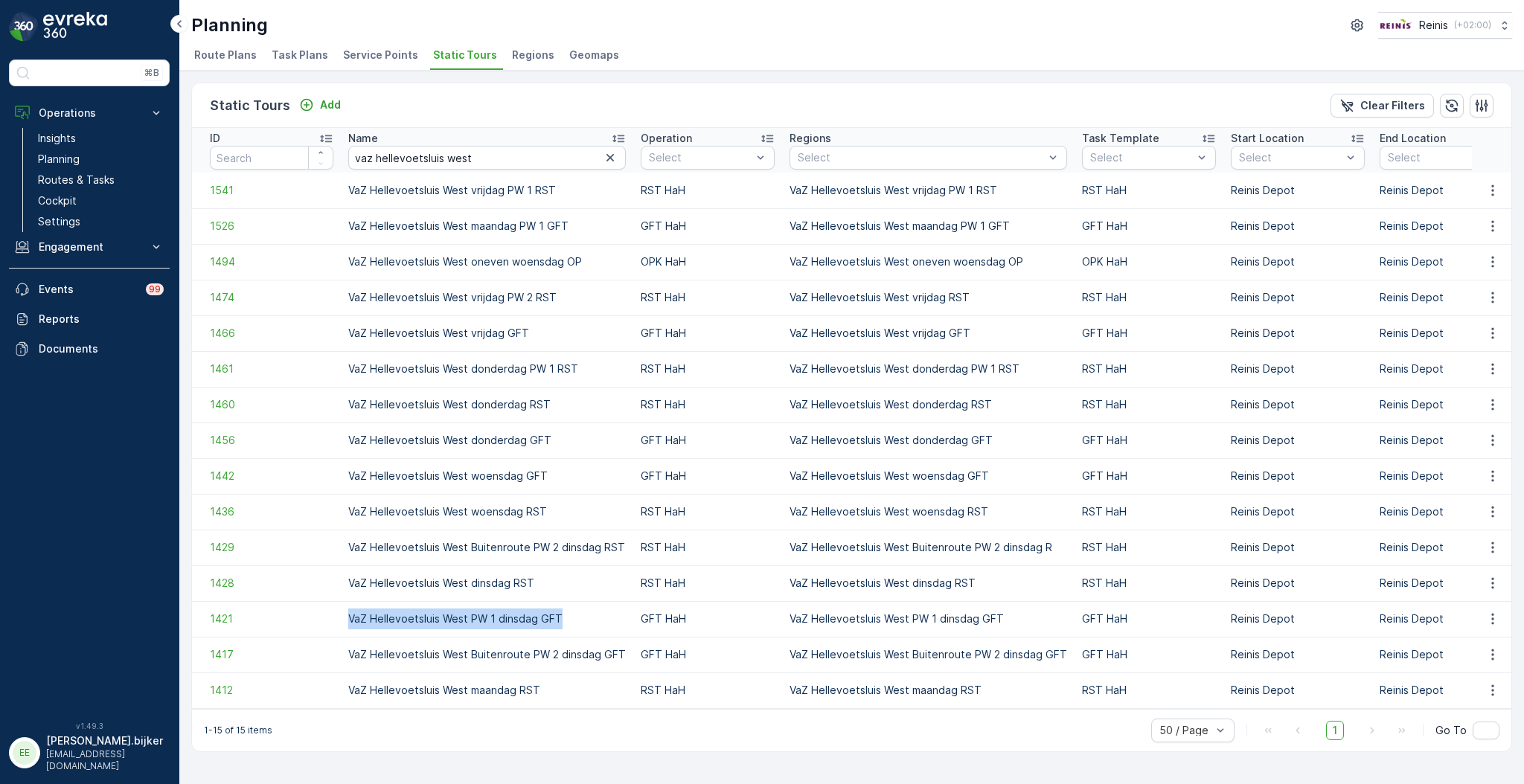
drag, startPoint x: 349, startPoint y: 622, endPoint x: 563, endPoint y: 628, distance: 214.1
click at [563, 628] on td "VaZ Hellevoetsluis West PW 1 dinsdag GFT" at bounding box center [487, 619] width 292 height 36
click at [476, 161] on input "vaz hellevoetsluis west" at bounding box center [487, 157] width 277 height 24
type input "vaz hellevoetsluis"
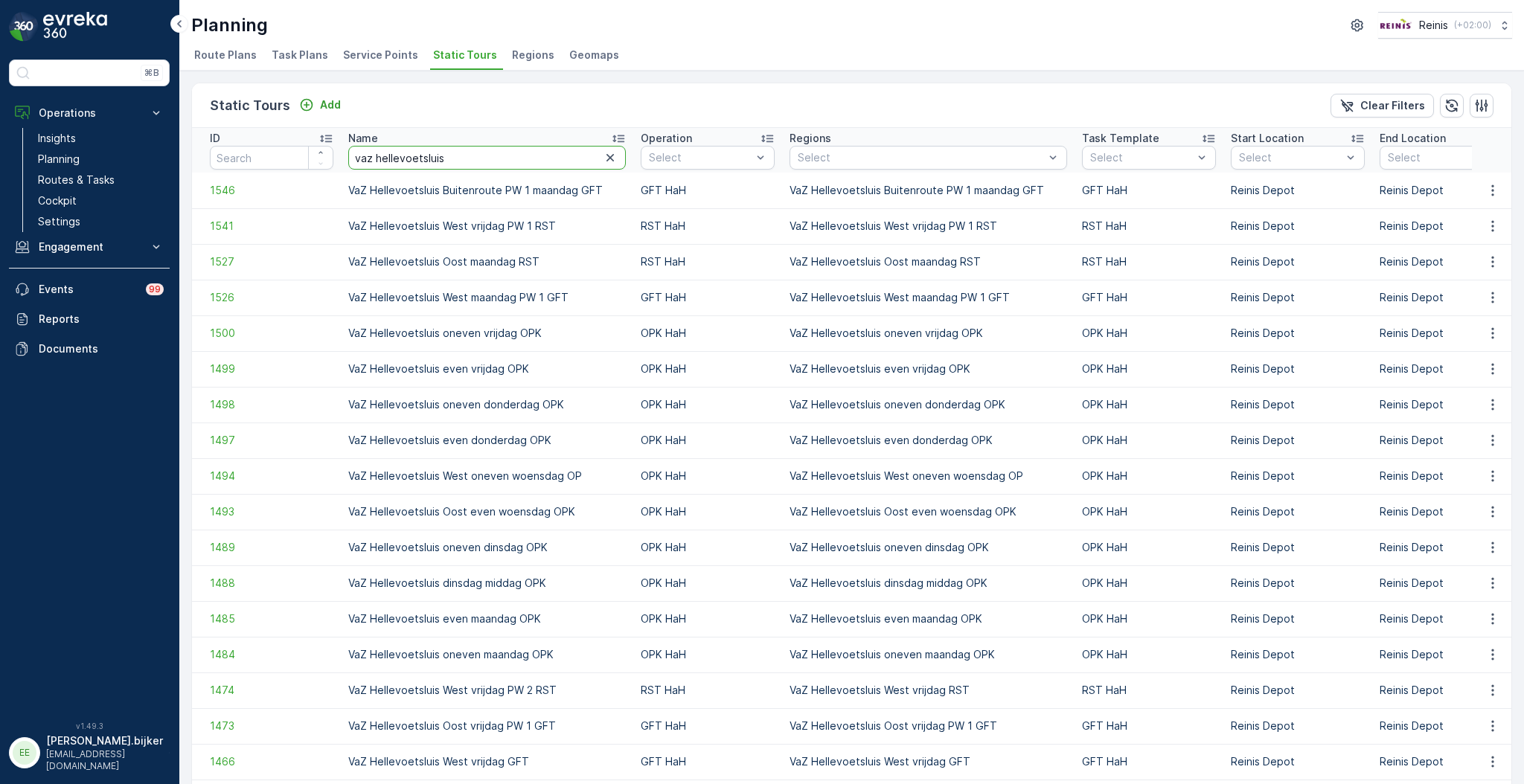
click at [531, 165] on input "vaz hellevoetsluis" at bounding box center [487, 157] width 277 height 24
type input "vaz hellevoetsluis oost"
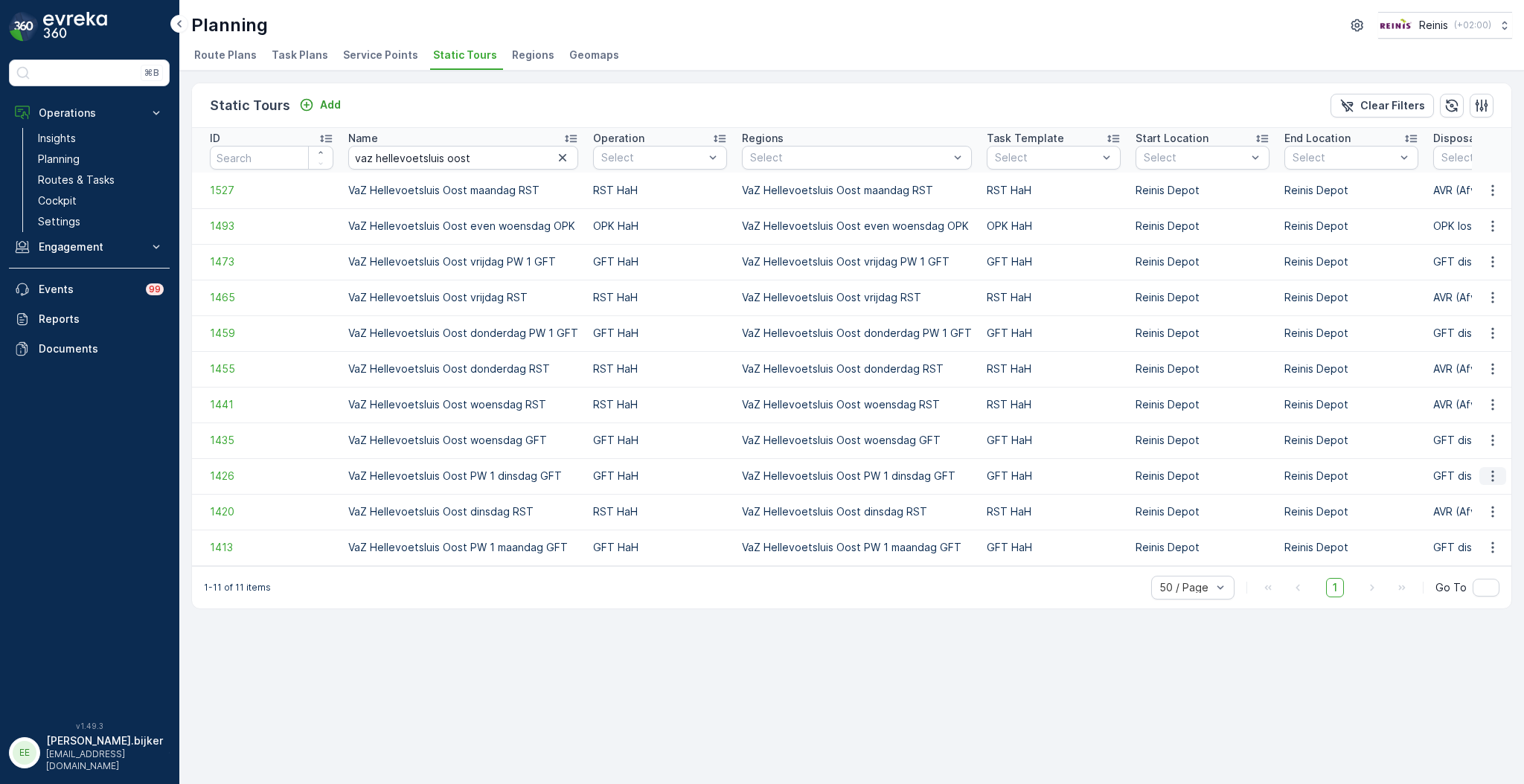
click at [1487, 474] on icon "button" at bounding box center [1493, 476] width 15 height 15
click at [1492, 524] on span "Edit Static Tour" at bounding box center [1462, 518] width 78 height 15
click at [216, 53] on span "Route Plans" at bounding box center [226, 55] width 62 height 15
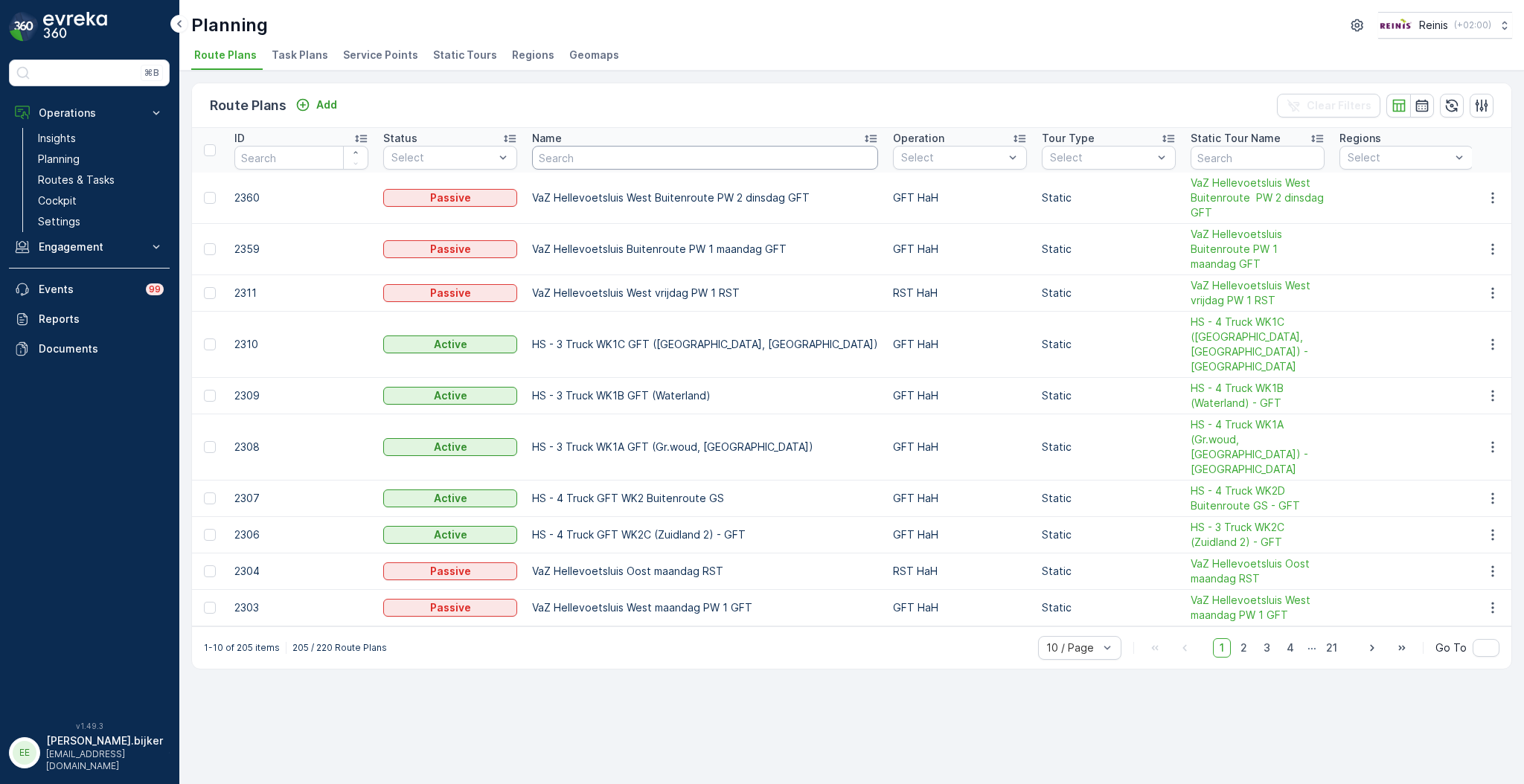
click at [658, 162] on input "text" at bounding box center [705, 157] width 346 height 24
paste input "VaZ Brielle / Hellevoetsluis maandag GFT"
type input "VaZ Brielle / Hellevoetsluis maandag GFT"
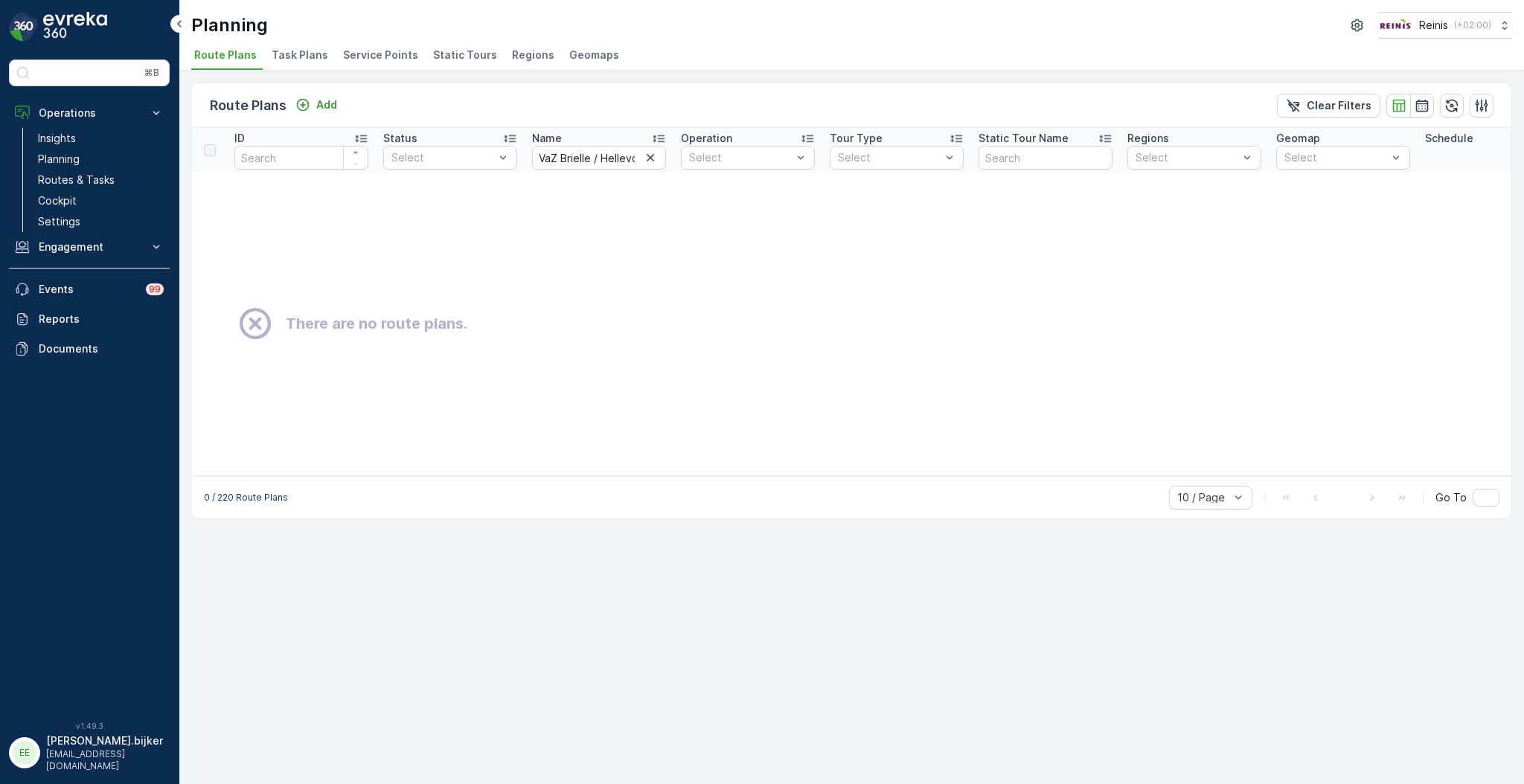
click at [674, 223] on td "There are no route plans." at bounding box center [954, 323] width 1523 height 303
click at [570, 142] on div "Name" at bounding box center [599, 138] width 134 height 15
click at [446, 55] on span "Static Tours" at bounding box center [465, 55] width 64 height 15
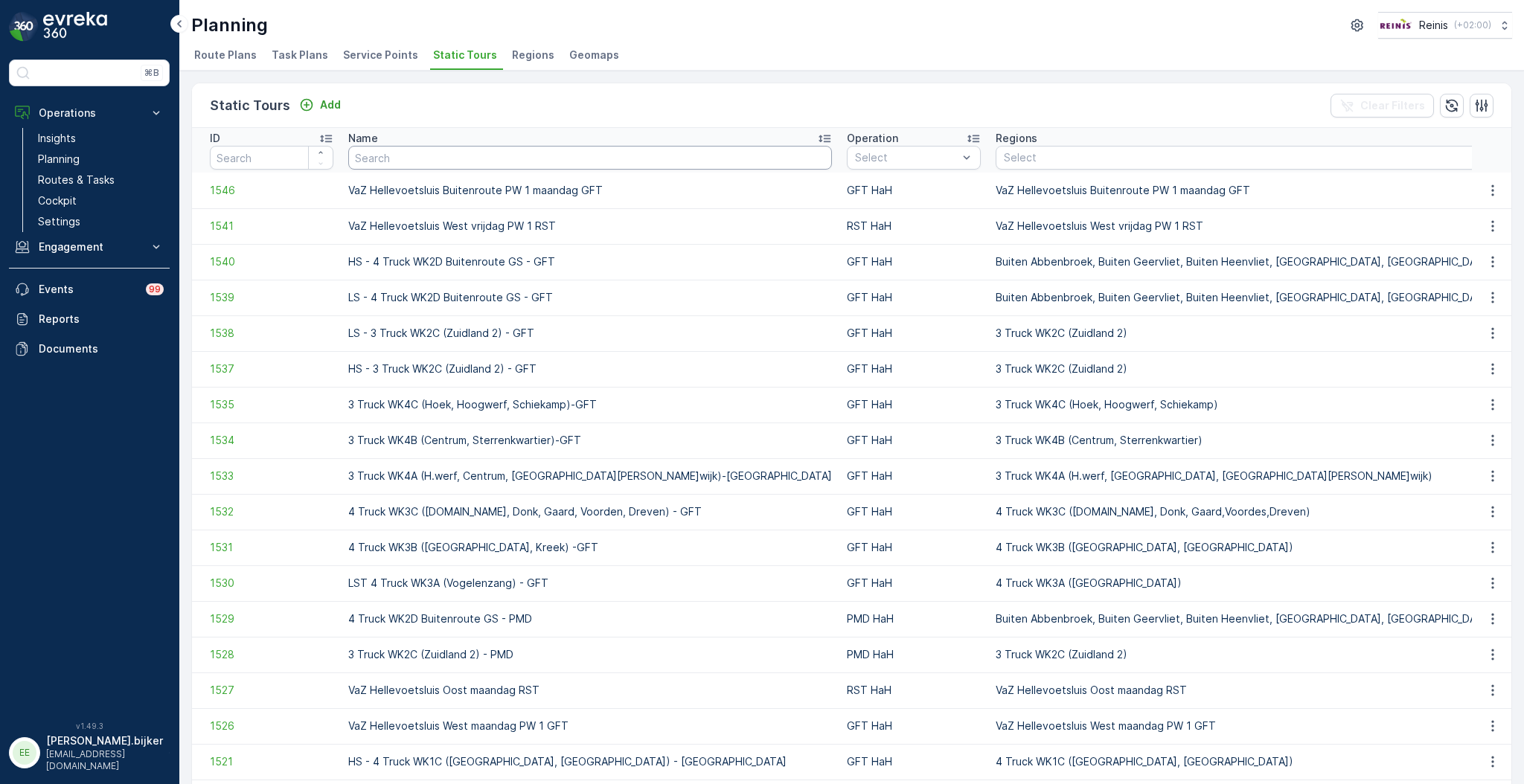
click at [554, 159] on input "text" at bounding box center [590, 157] width 484 height 24
paste input "VaZ Brielle / Hellevoetsluis maandag GFT"
type input "VaZ Brielle / Hellevoetsluis maandag GFT"
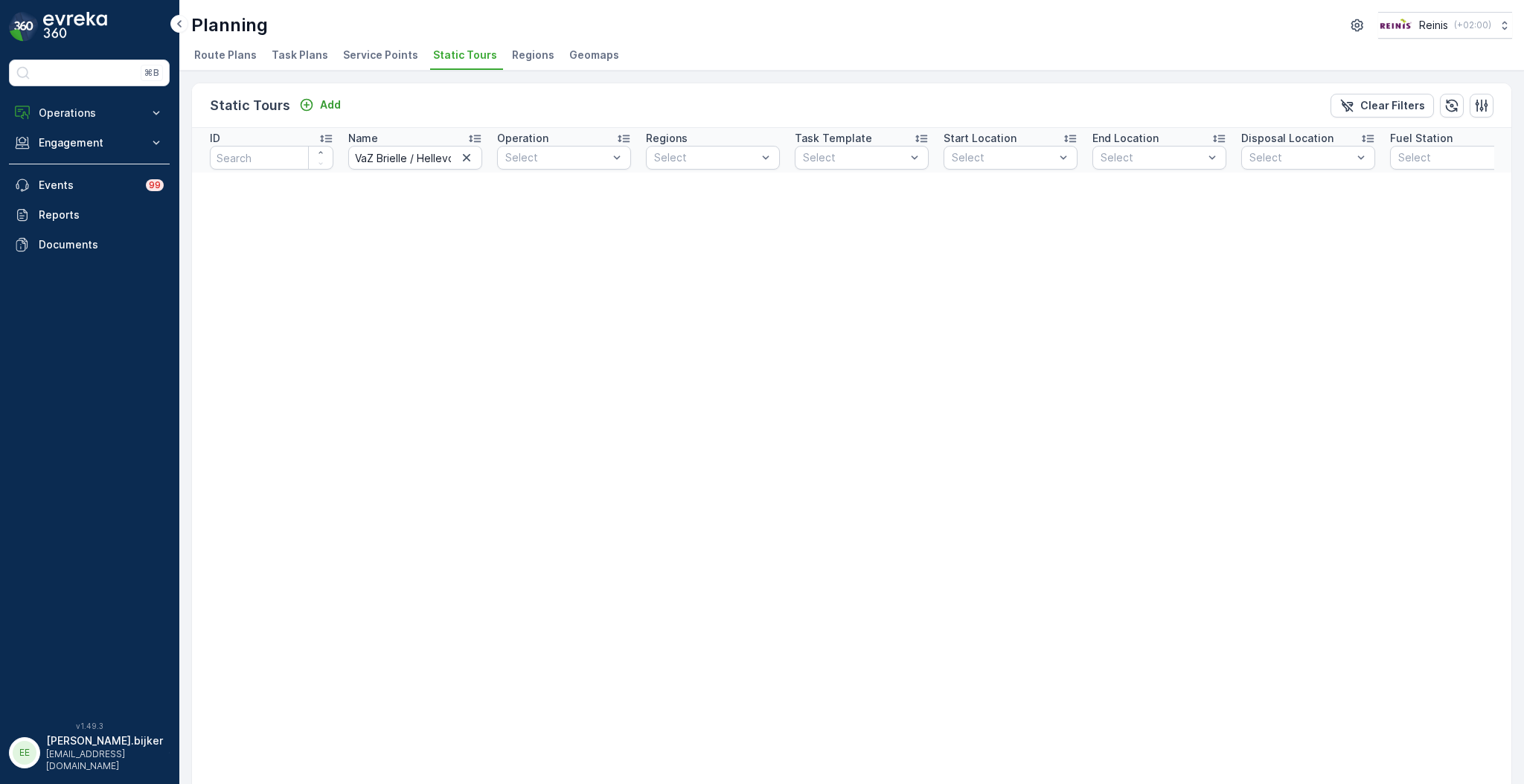
click at [467, 160] on icon "button" at bounding box center [467, 158] width 15 height 15
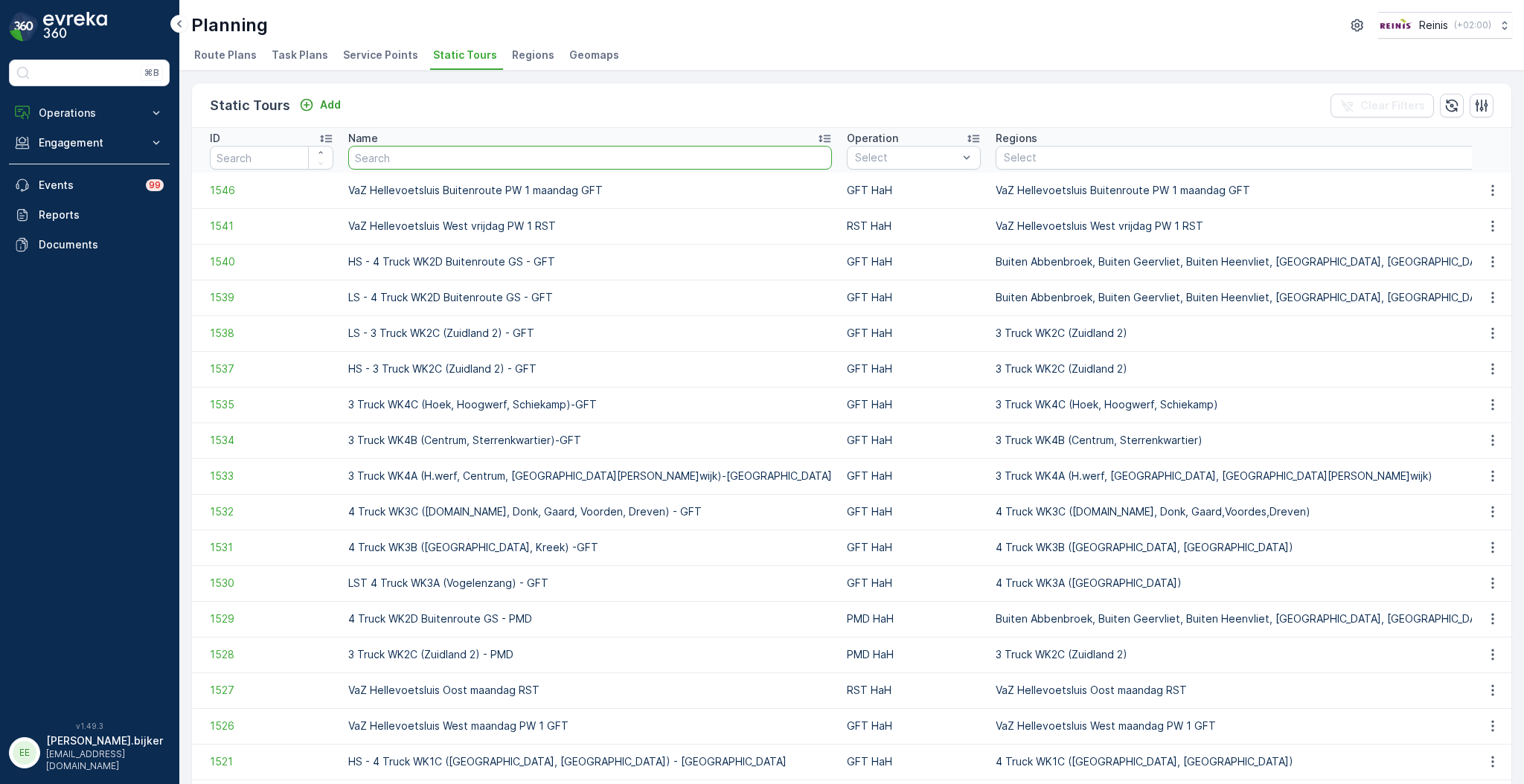
click at [439, 158] on input "text" at bounding box center [590, 157] width 484 height 24
paste input "VaZ Brielle / Hellevoetsluis maandag GFT"
type input "VaZ Brielle / Hellevoetsluis maandag GFT"
